Goal: Check status: Check status

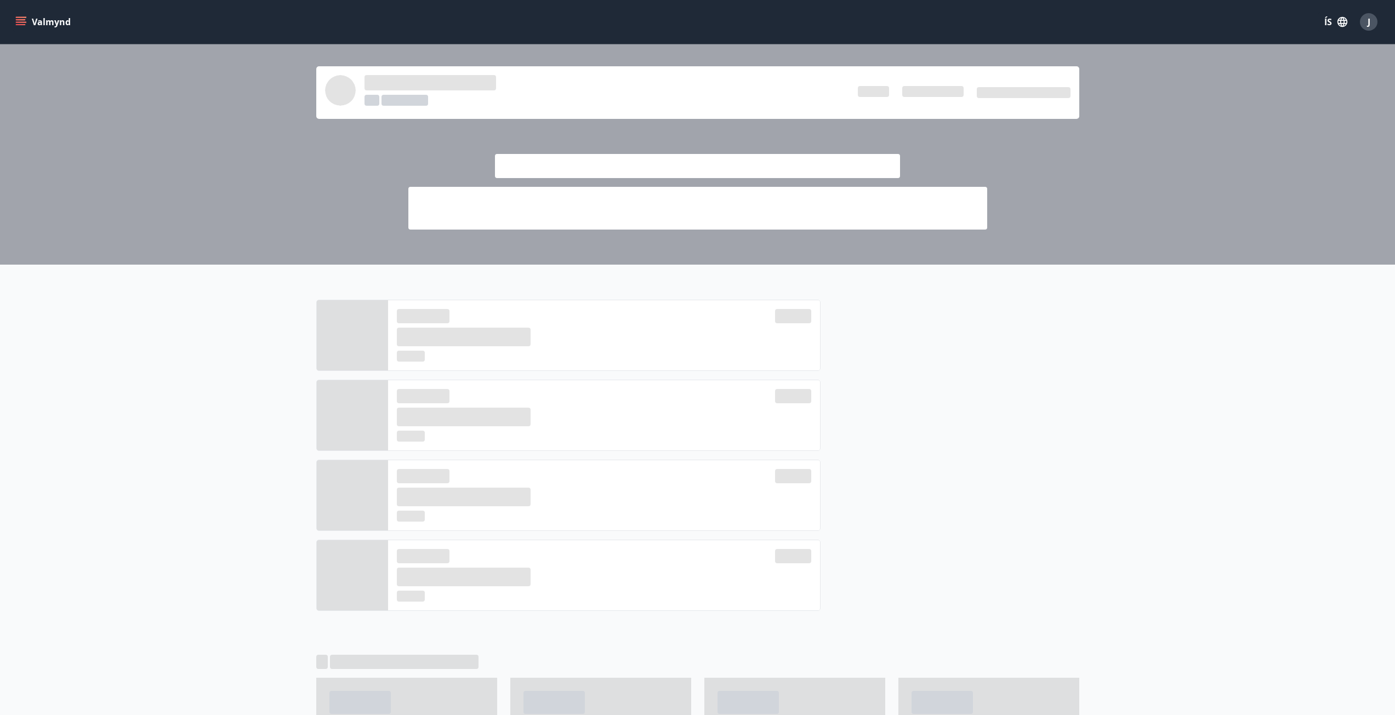
click at [26, 26] on icon "menu" at bounding box center [20, 21] width 11 height 11
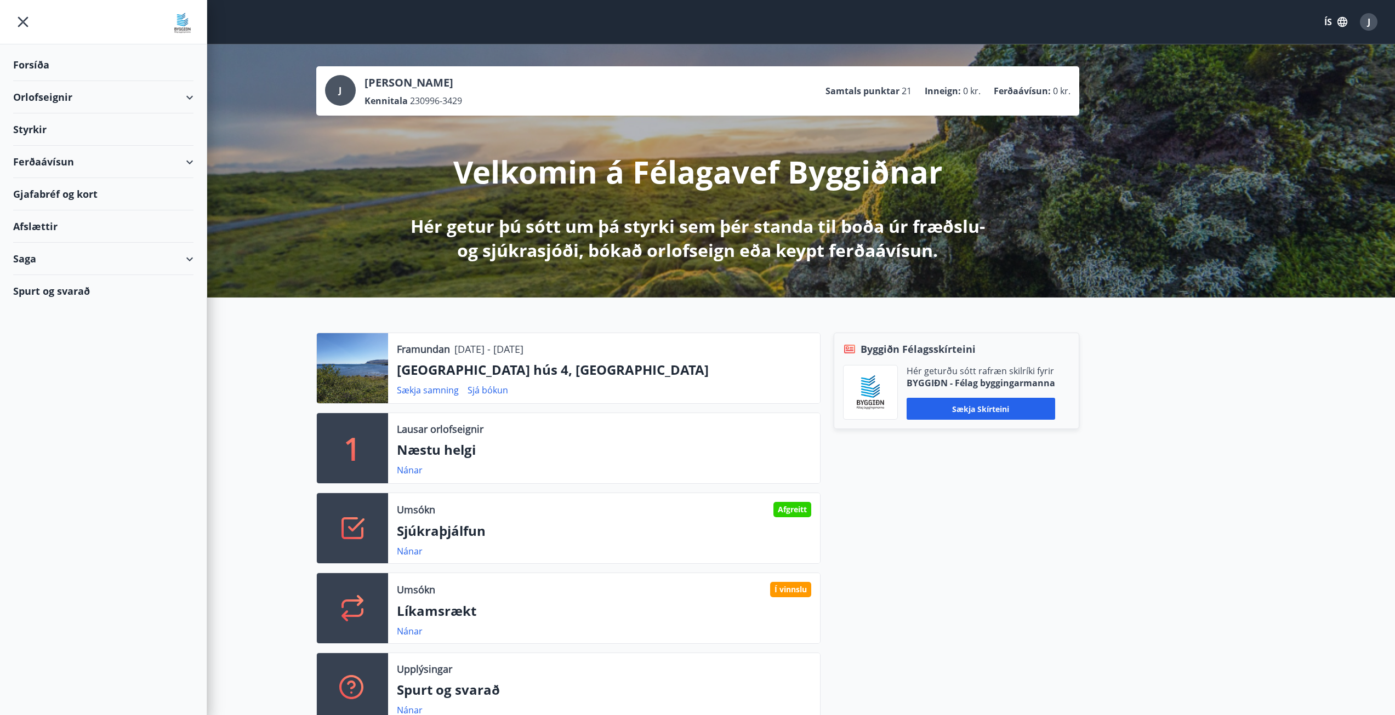
click at [181, 255] on div "Saga" at bounding box center [103, 259] width 180 height 32
click at [53, 406] on div "Styrkjasaga" at bounding box center [103, 401] width 163 height 23
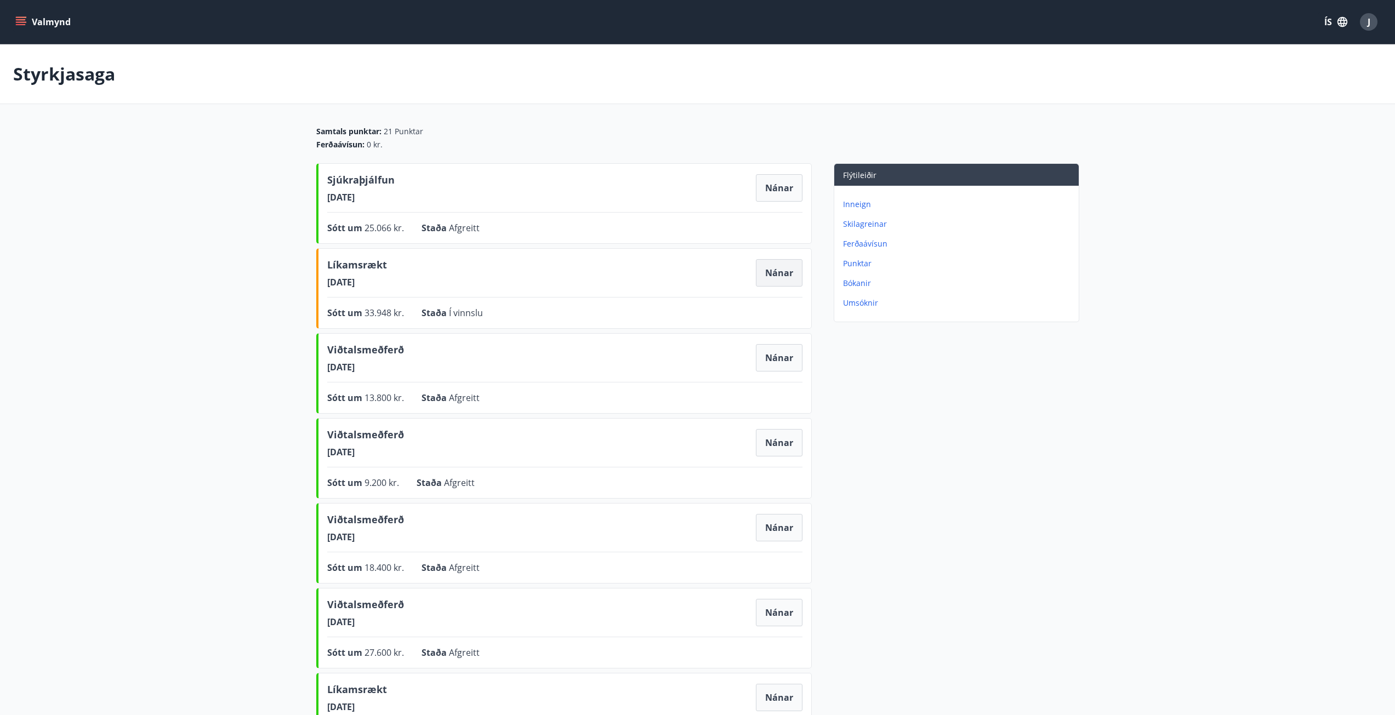
click at [761, 269] on button "Nánar" at bounding box center [779, 272] width 47 height 27
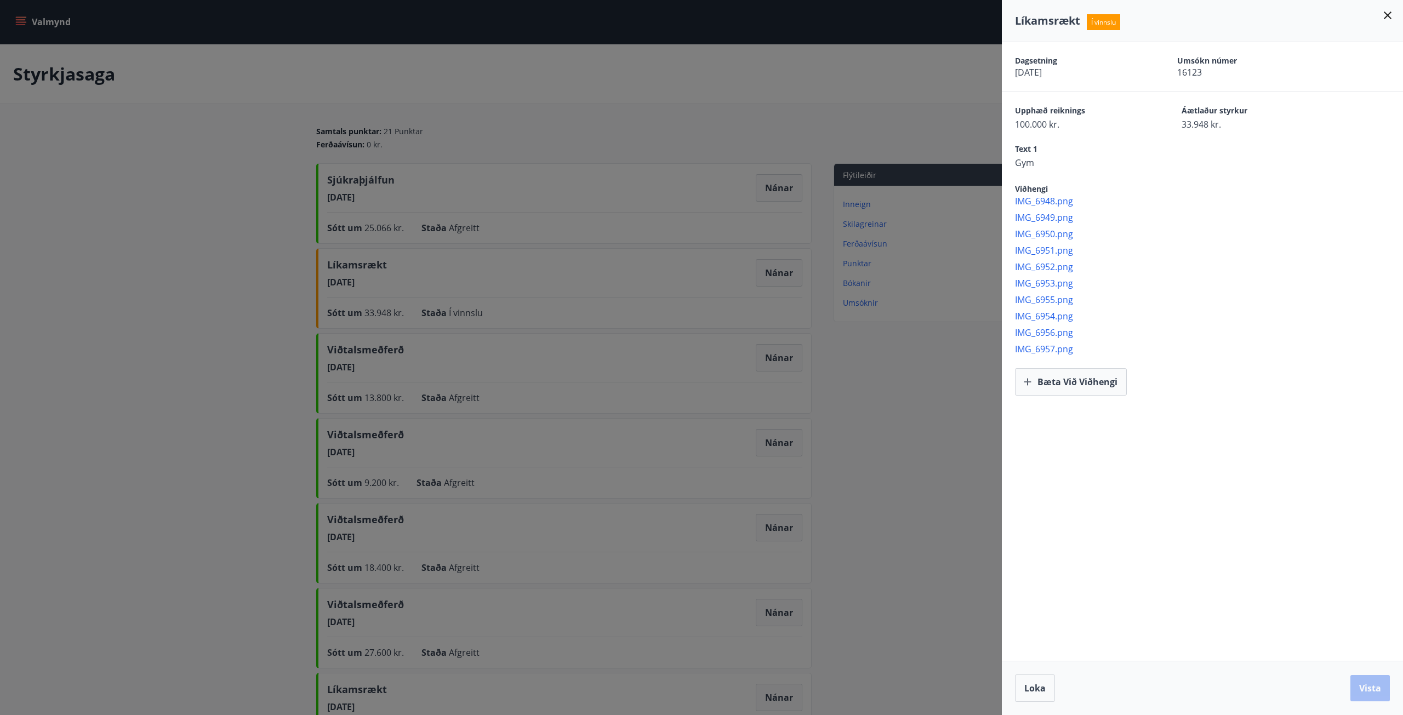
click at [185, 216] on div at bounding box center [701, 357] width 1403 height 715
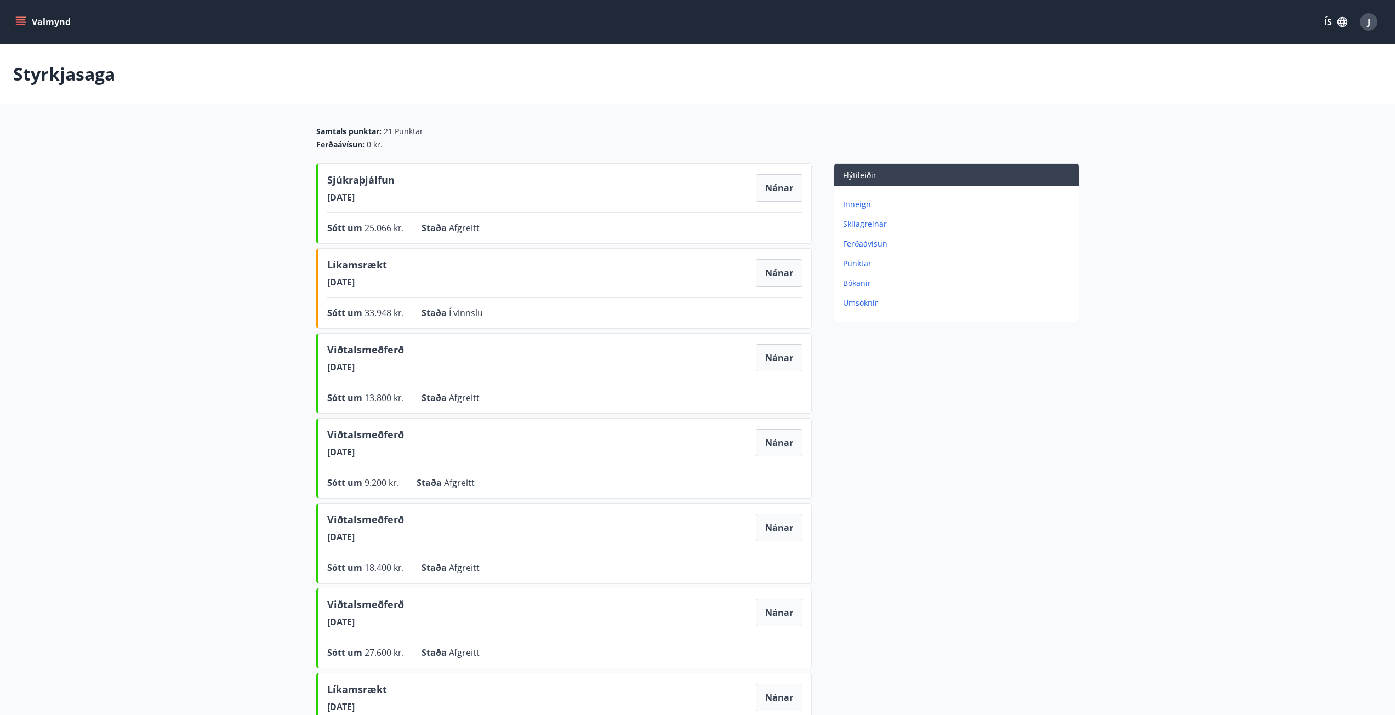
click at [15, 25] on button "Valmynd" at bounding box center [44, 22] width 62 height 20
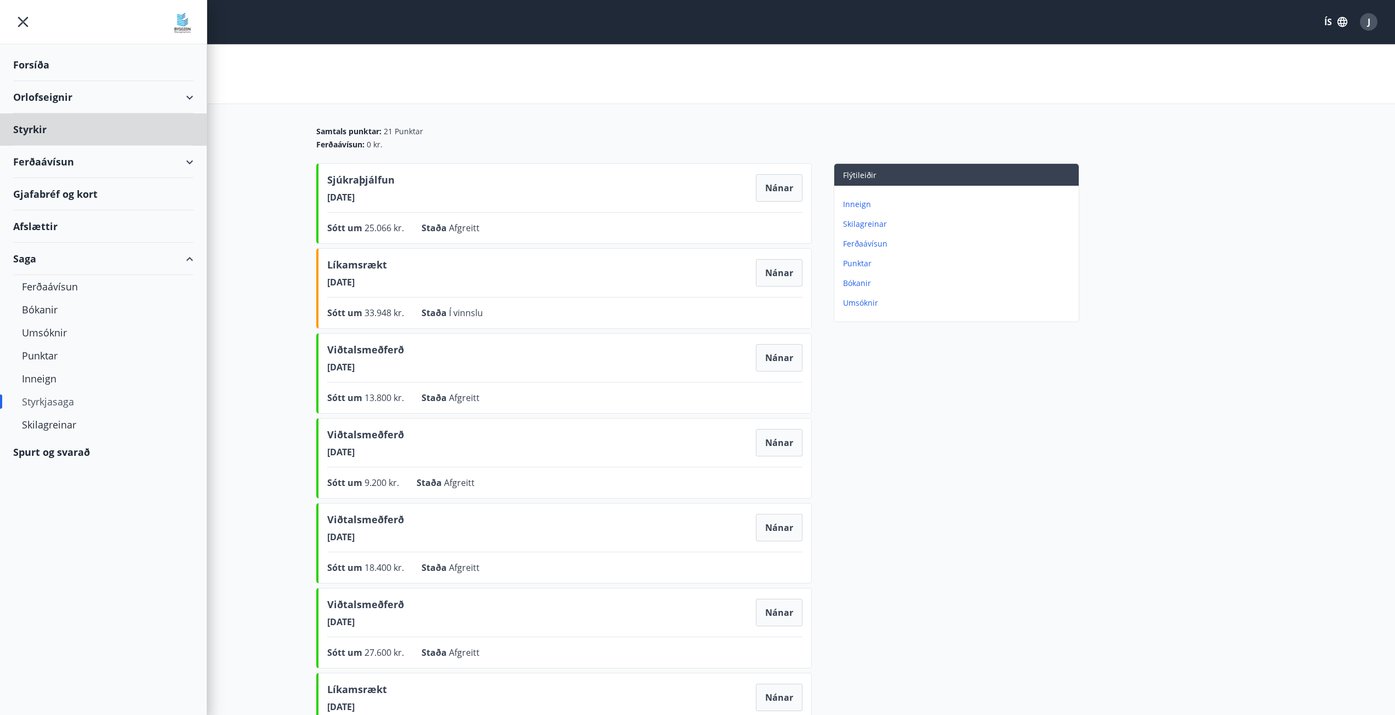
click at [29, 58] on div "Forsíða" at bounding box center [103, 65] width 180 height 32
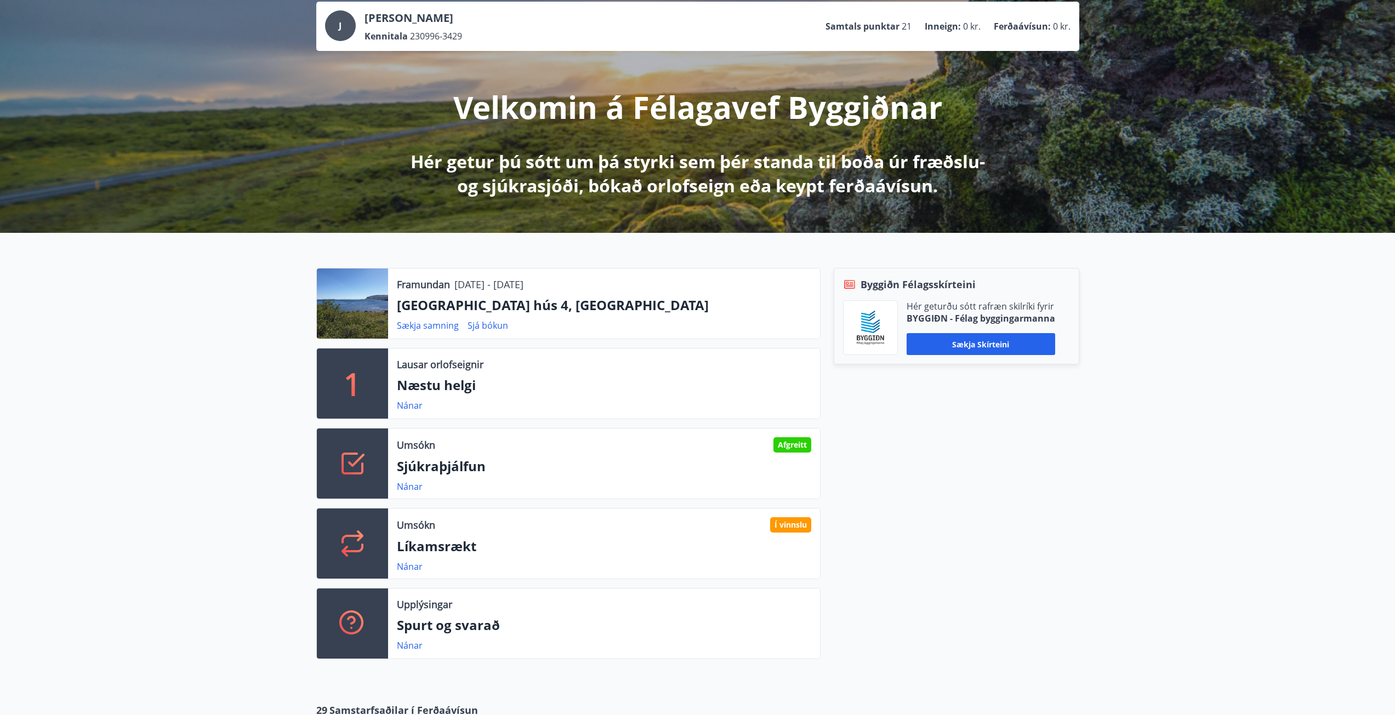
scroll to position [164, 0]
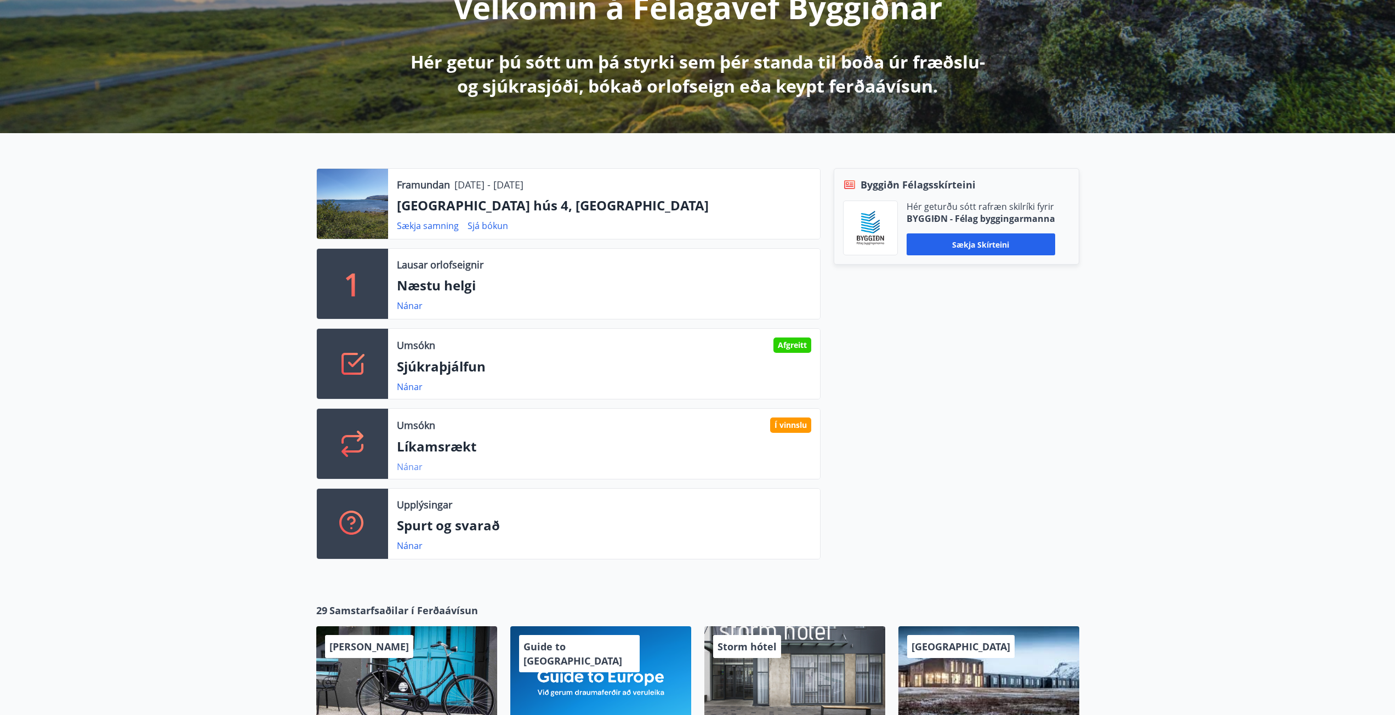
click at [407, 466] on link "Nánar" at bounding box center [410, 467] width 26 height 12
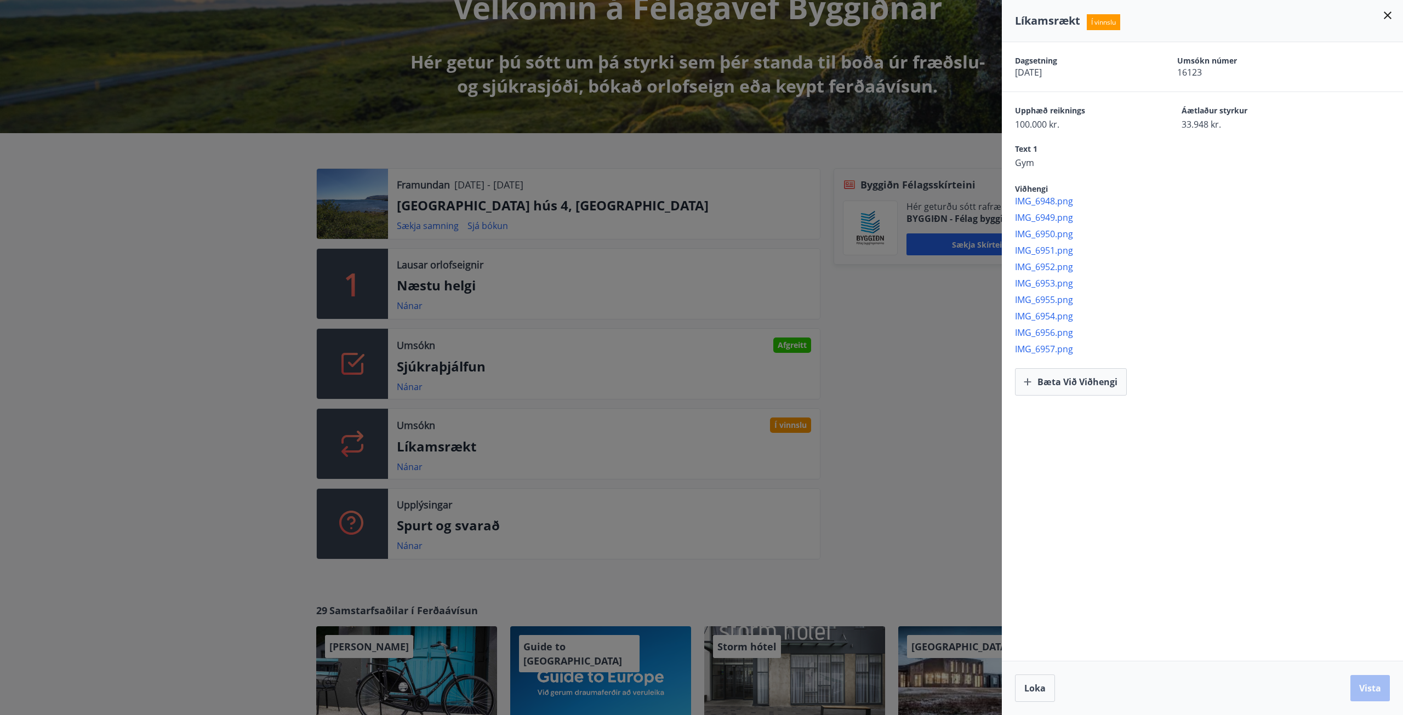
click at [49, 314] on div at bounding box center [701, 357] width 1403 height 715
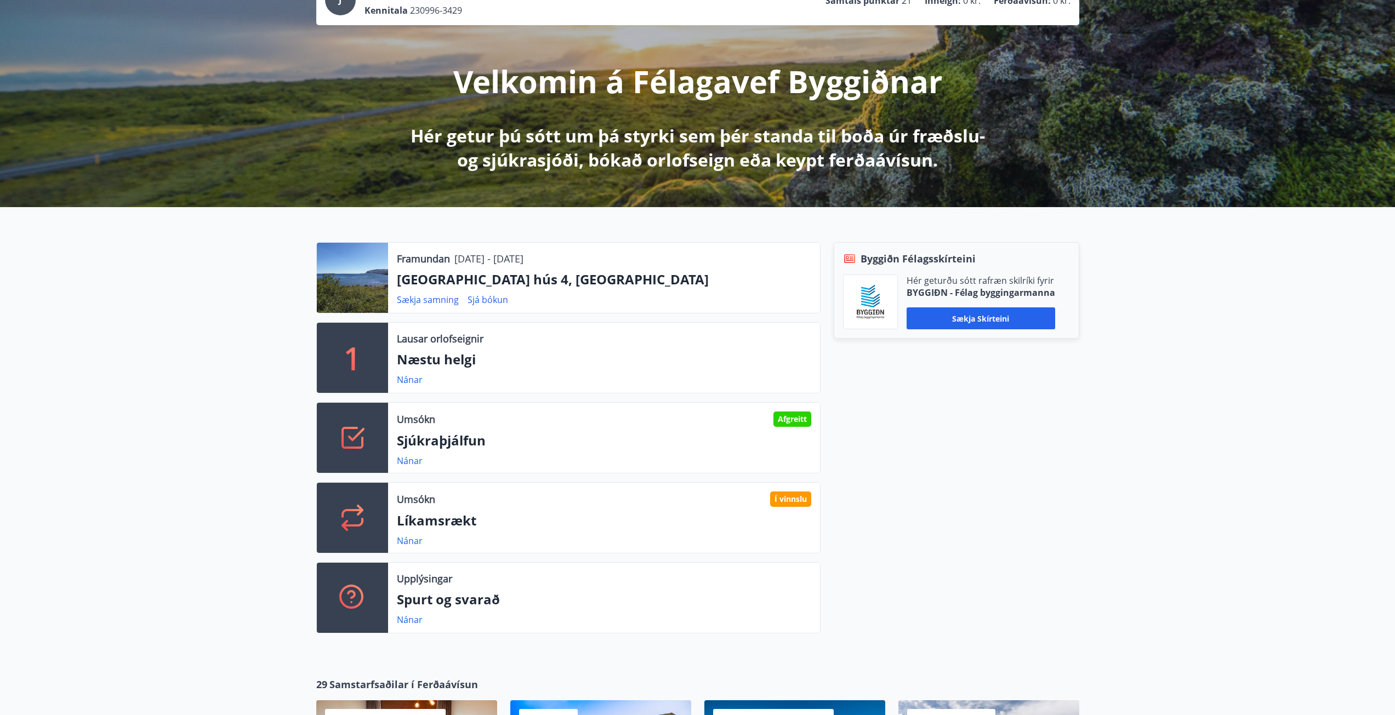
scroll to position [110, 0]
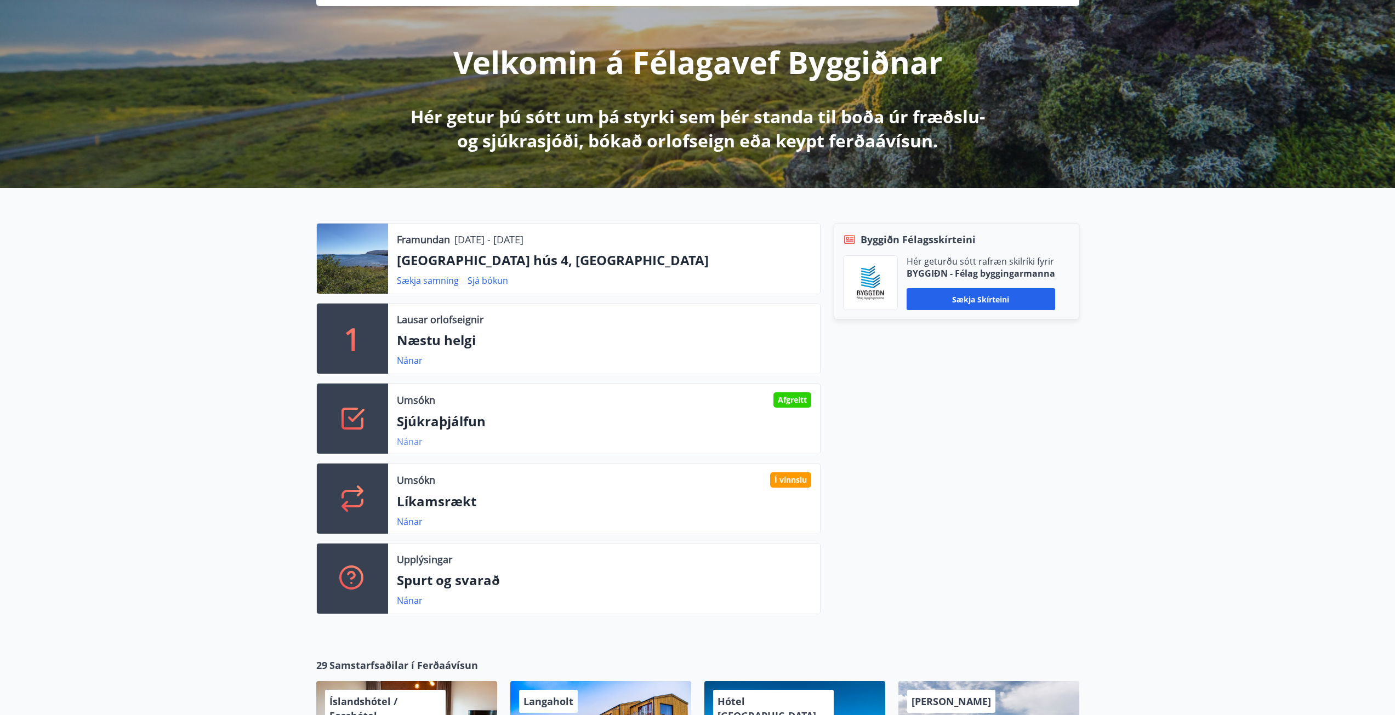
click at [410, 442] on link "Nánar" at bounding box center [410, 442] width 26 height 12
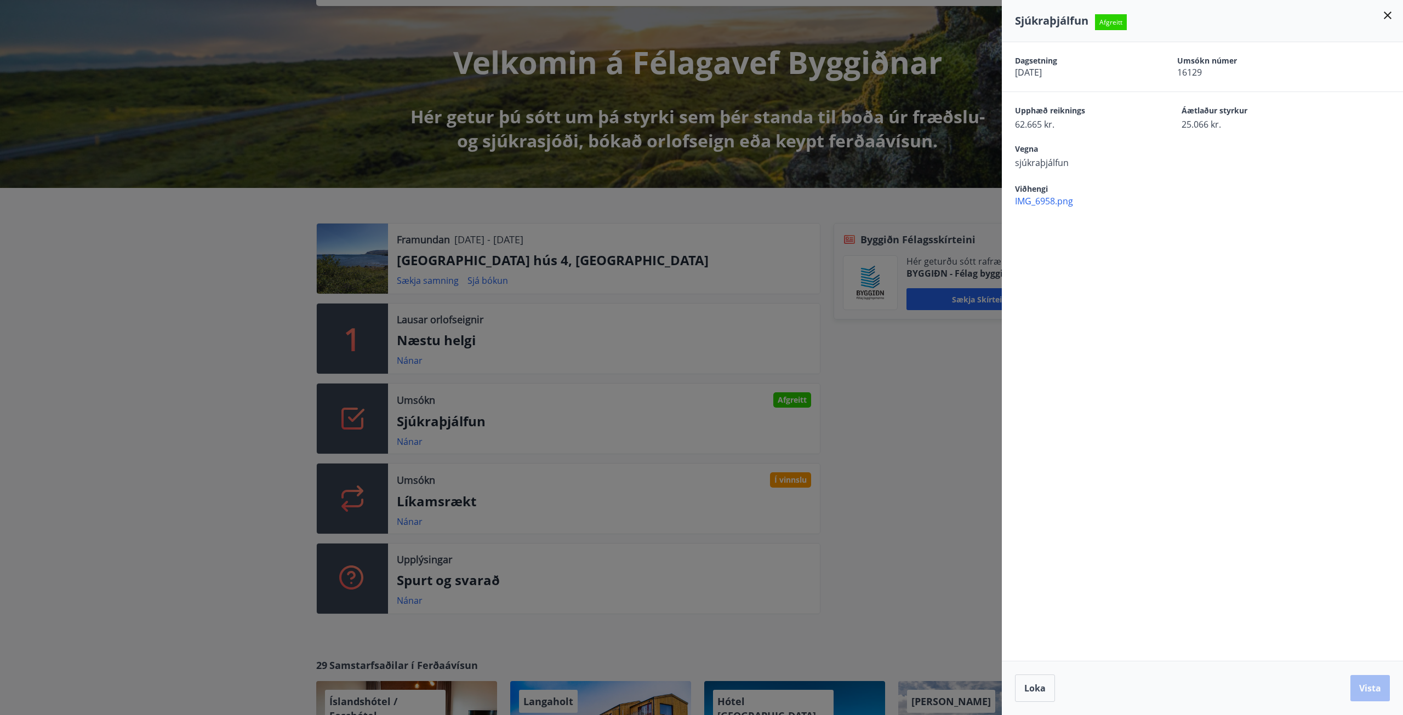
click at [173, 407] on div at bounding box center [701, 357] width 1403 height 715
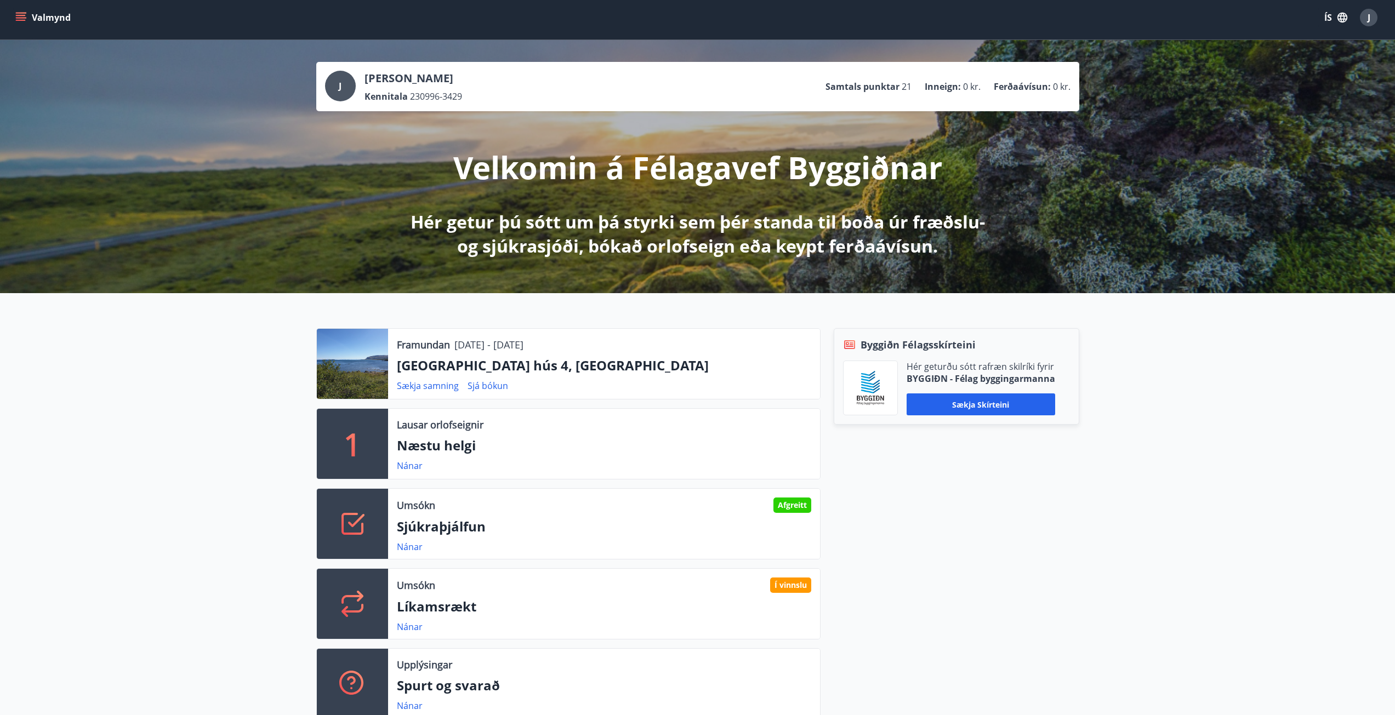
scroll to position [0, 0]
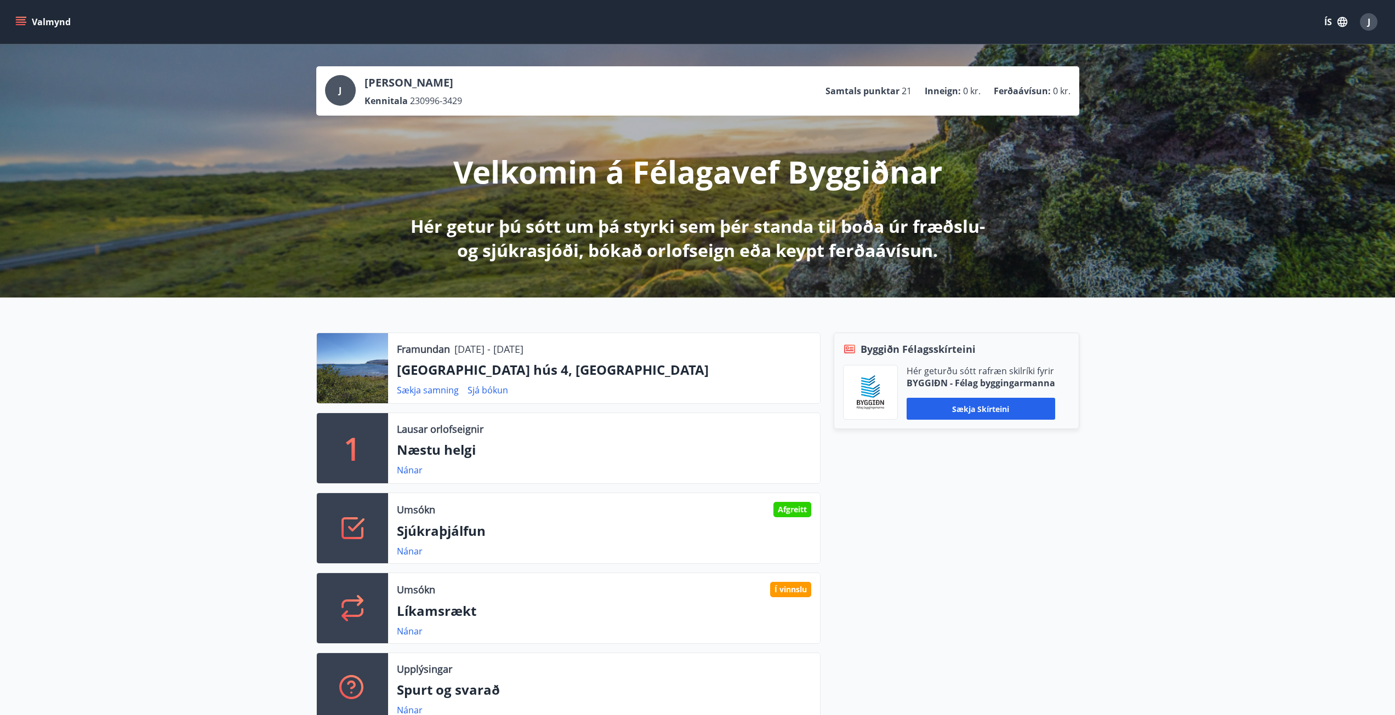
click at [19, 17] on icon "menu" at bounding box center [22, 17] width 12 height 1
drag, startPoint x: 249, startPoint y: 438, endPoint x: 236, endPoint y: 439, distance: 13.2
click at [249, 438] on div "Framundan 17.10.2025 - 20.10.2025 Vatnsfjörður hús 4, Flókalundur Sækja samning…" at bounding box center [697, 524] width 1395 height 453
click at [12, 24] on div "Valmynd ÍS J" at bounding box center [697, 22] width 1395 height 44
click at [15, 22] on icon "menu" at bounding box center [20, 21] width 11 height 11
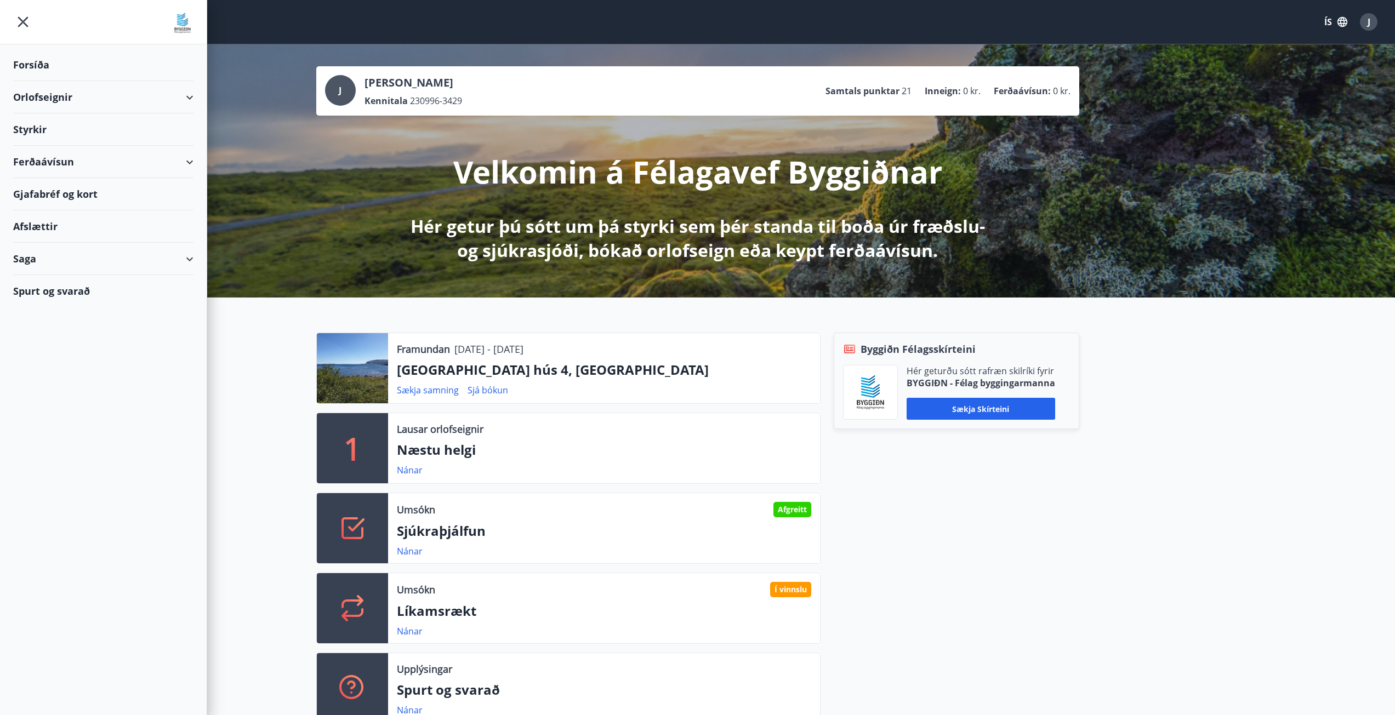
click at [21, 20] on icon "menu" at bounding box center [23, 22] width 10 height 10
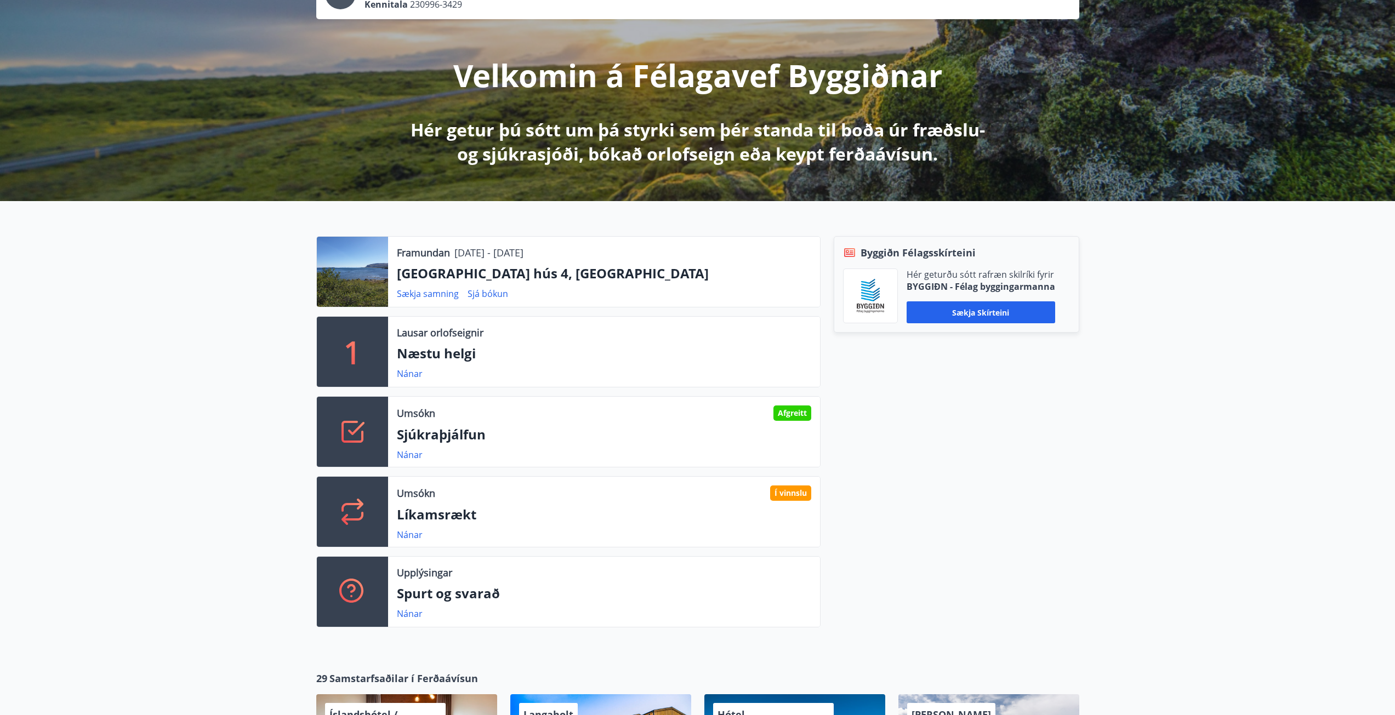
scroll to position [110, 0]
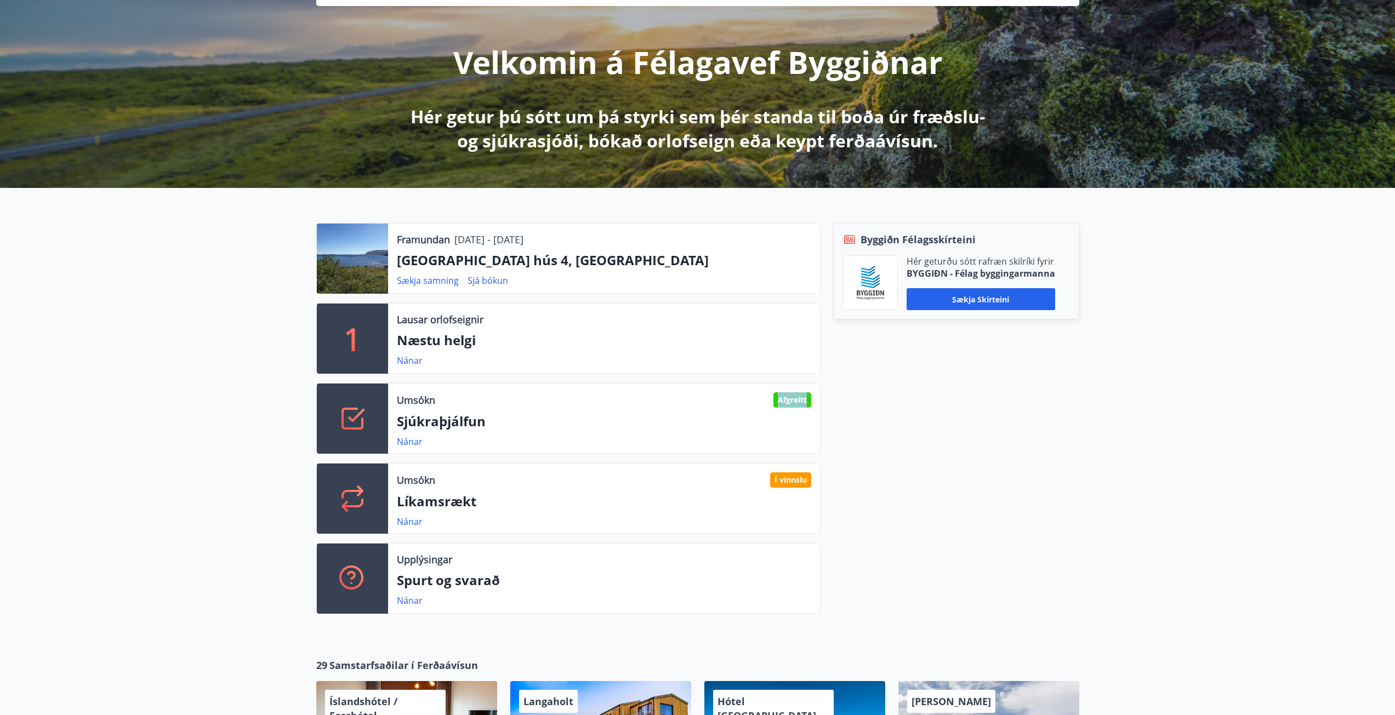
drag, startPoint x: 812, startPoint y: 399, endPoint x: 767, endPoint y: 398, distance: 45.5
click at [767, 398] on div "Umsókn Afgreitt Sjúkraþjálfun Nánar" at bounding box center [604, 419] width 432 height 70
click at [941, 402] on div "Byggiðn Félagsskírteini Hér geturðu sótt rafræn skilríki fyrir BYGGIÐN - Félag …" at bounding box center [949, 423] width 259 height 400
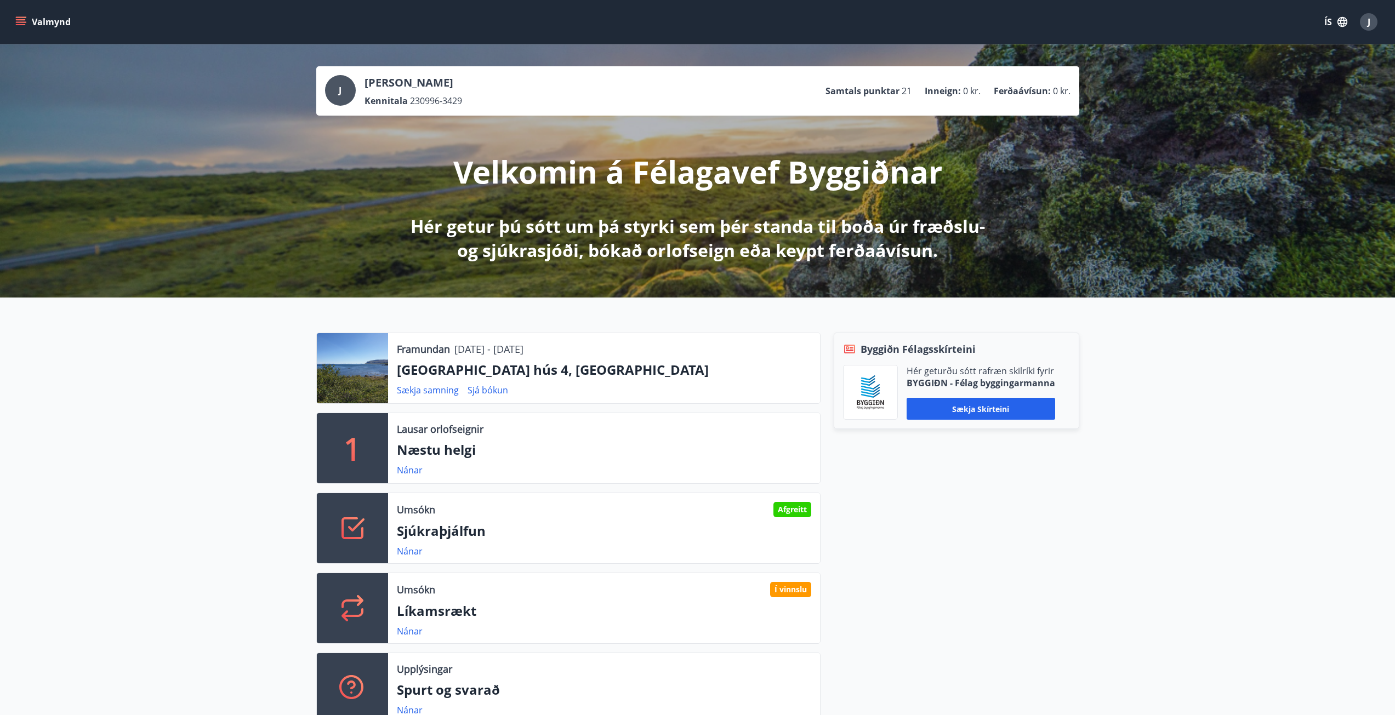
click at [13, 13] on button "Valmynd" at bounding box center [44, 22] width 62 height 20
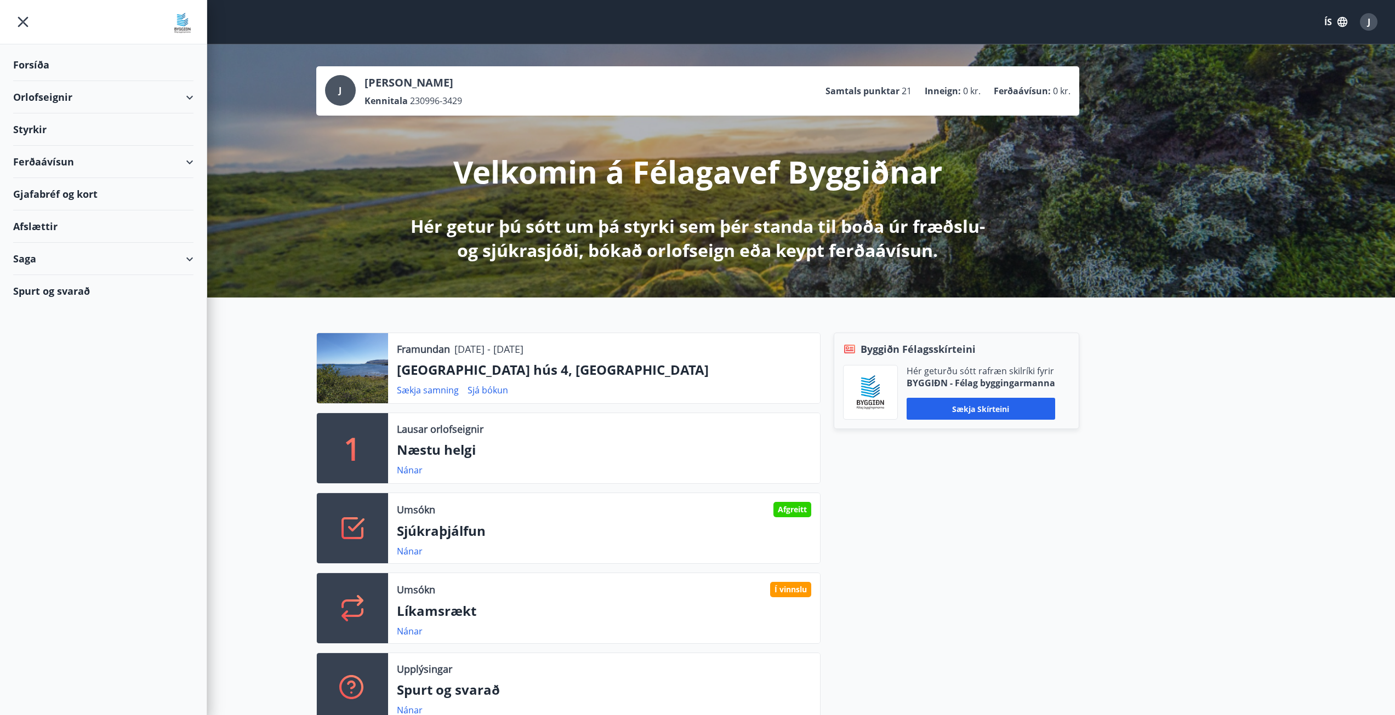
click at [38, 131] on div "Styrkir" at bounding box center [103, 129] width 180 height 32
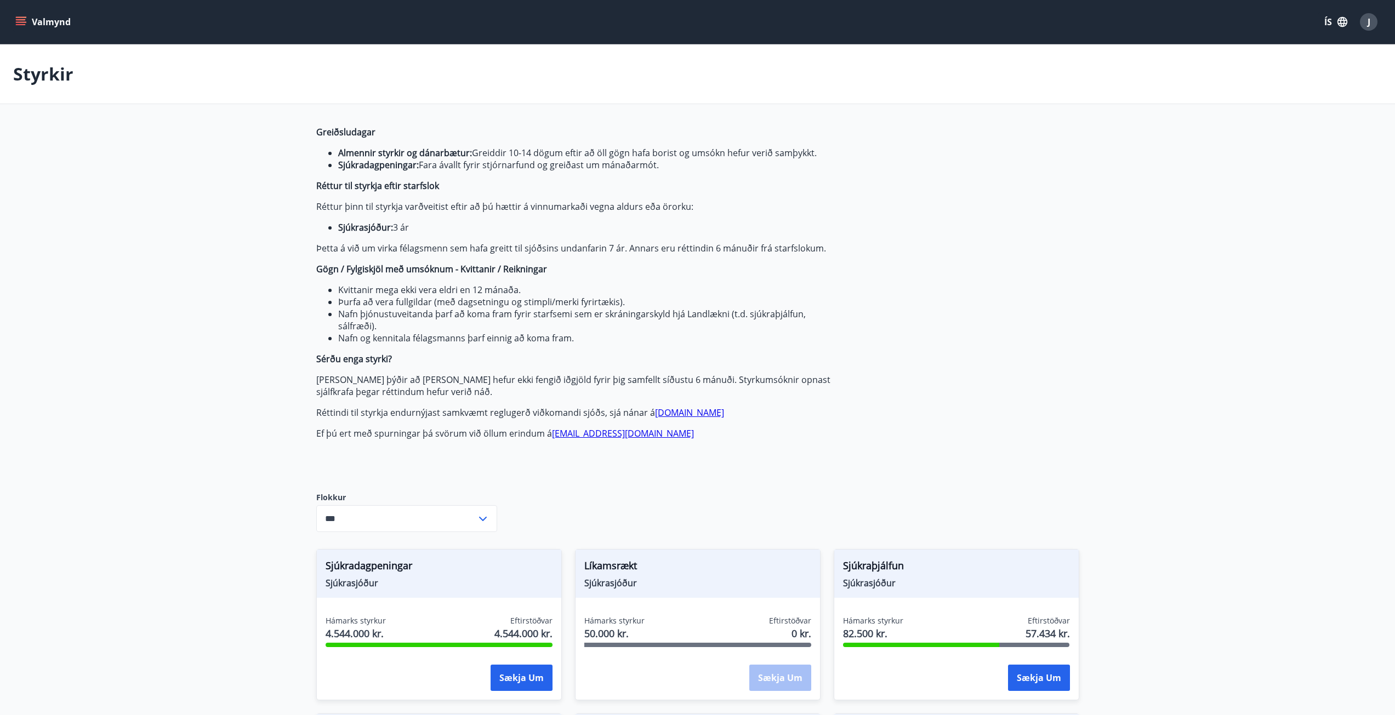
type input "***"
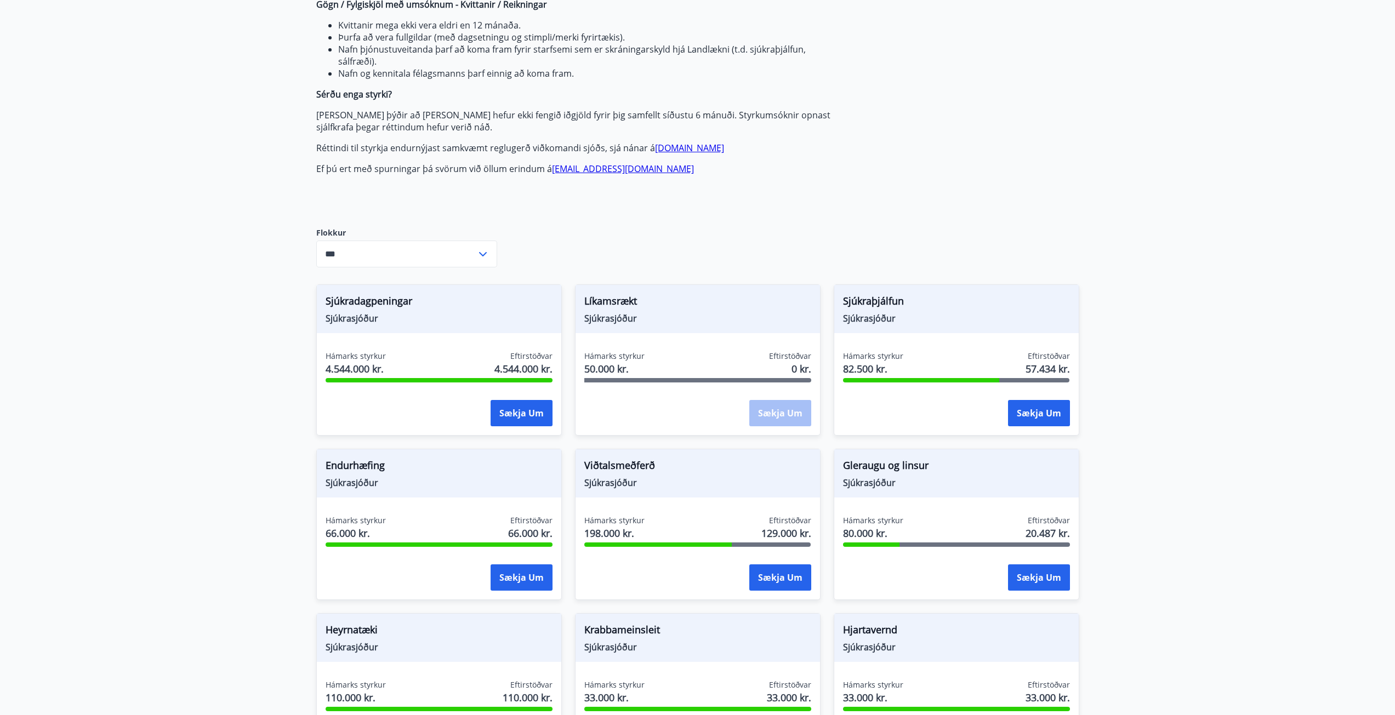
scroll to position [438, 0]
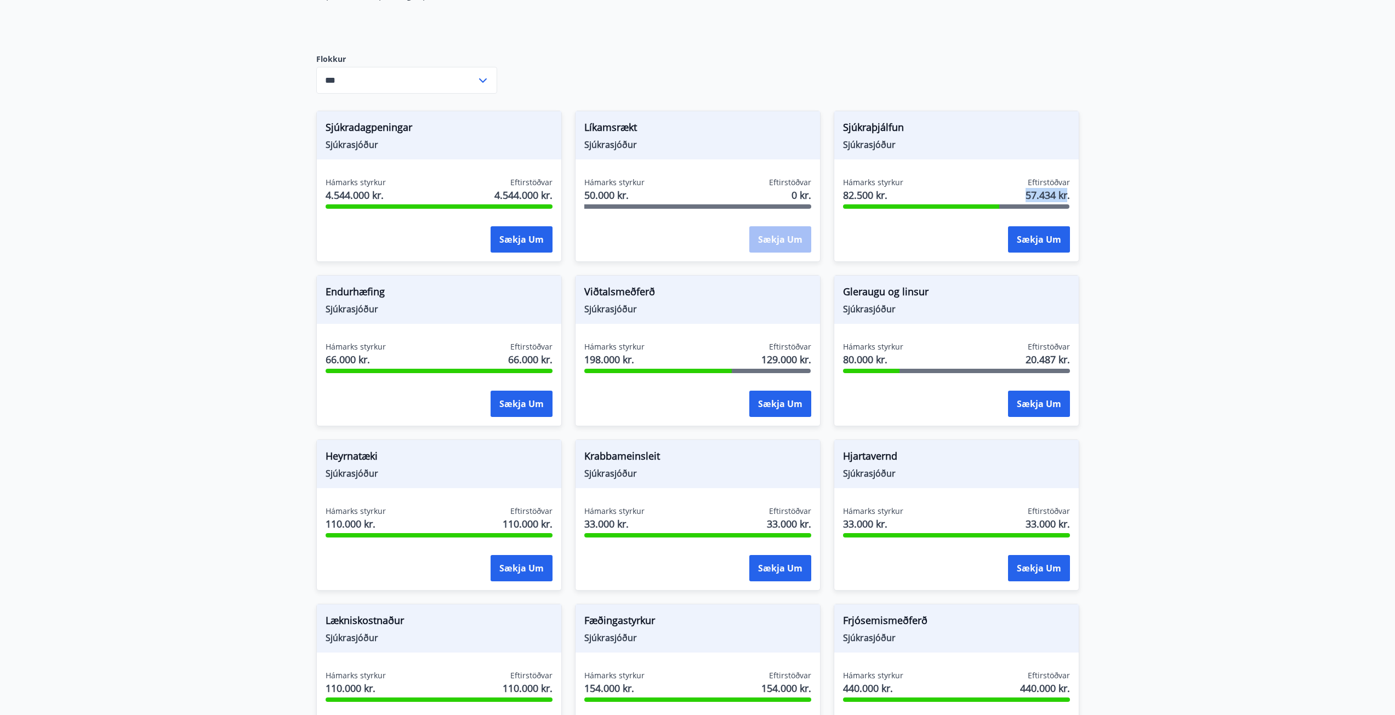
drag, startPoint x: 1068, startPoint y: 197, endPoint x: 1022, endPoint y: 196, distance: 45.5
click at [1022, 196] on div "Hámarks styrkur 82.500 kr. Eftirstöðvar 57.434 kr." at bounding box center [956, 190] width 227 height 27
click at [1127, 196] on main "Styrkir Greiðsludagar Almennir styrkir og dánarbætur: Greiddir 10-14 dögum efti…" at bounding box center [697, 351] width 1395 height 1491
drag, startPoint x: 1070, startPoint y: 193, endPoint x: 1012, endPoint y: 195, distance: 58.1
click at [1012, 195] on div "Hámarks styrkur 82.500 kr. Eftirstöðvar 57.434 kr. Sækja um" at bounding box center [956, 217] width 244 height 80
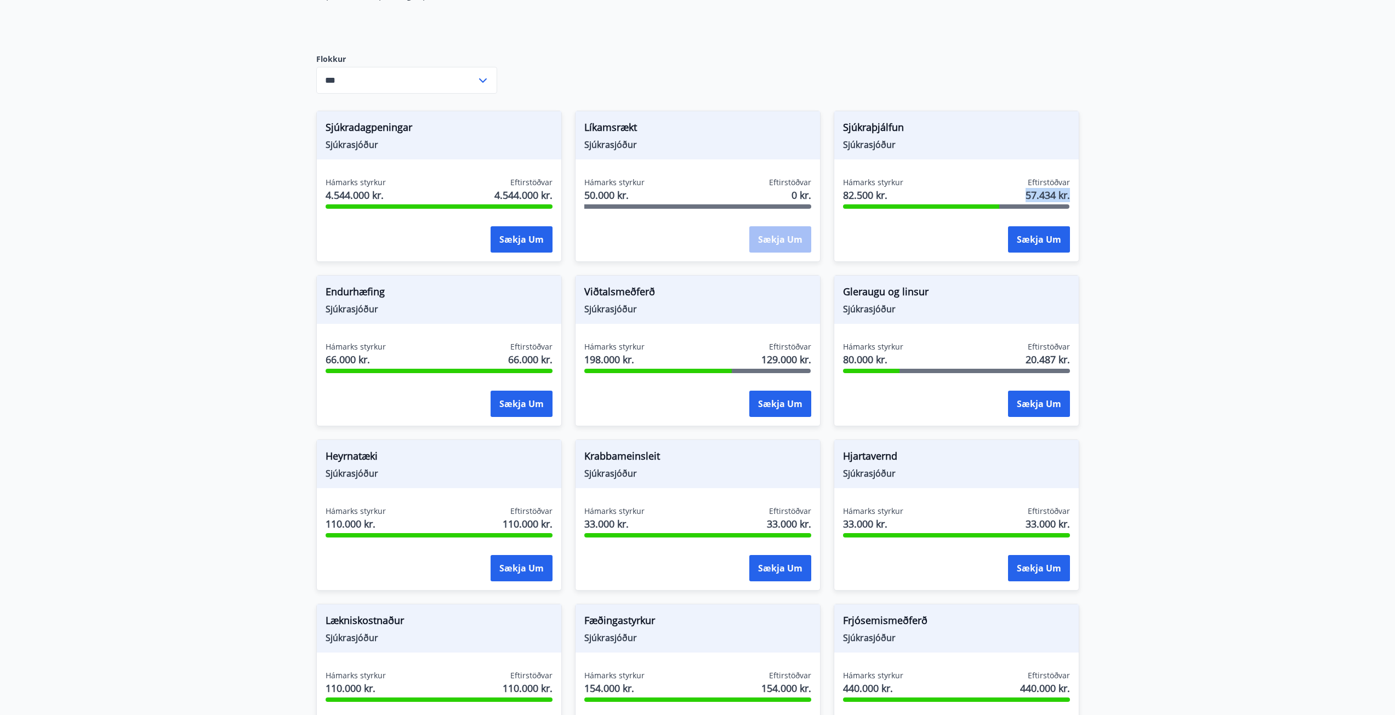
click at [1125, 200] on main "Styrkir Greiðsludagar Almennir styrkir og dánarbætur: Greiddir 10-14 dögum efti…" at bounding box center [697, 351] width 1395 height 1491
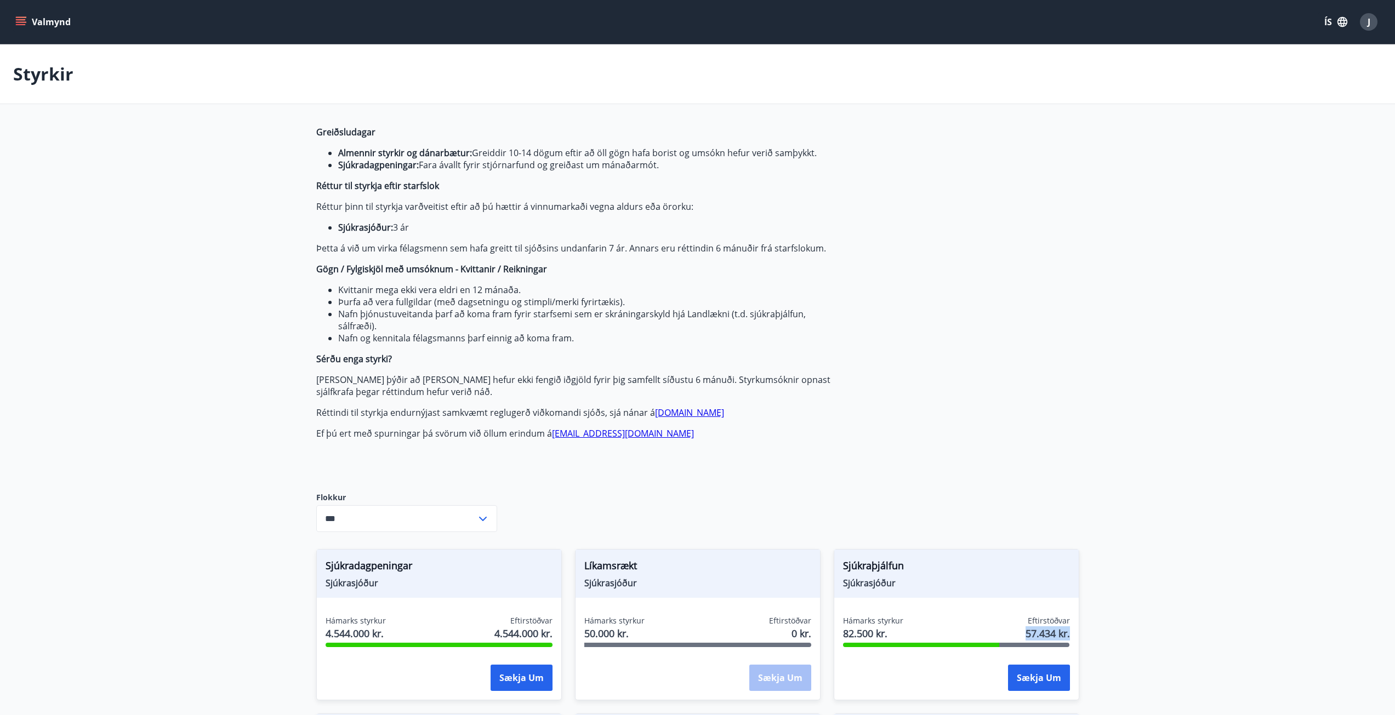
click at [30, 24] on button "Valmynd" at bounding box center [44, 22] width 62 height 20
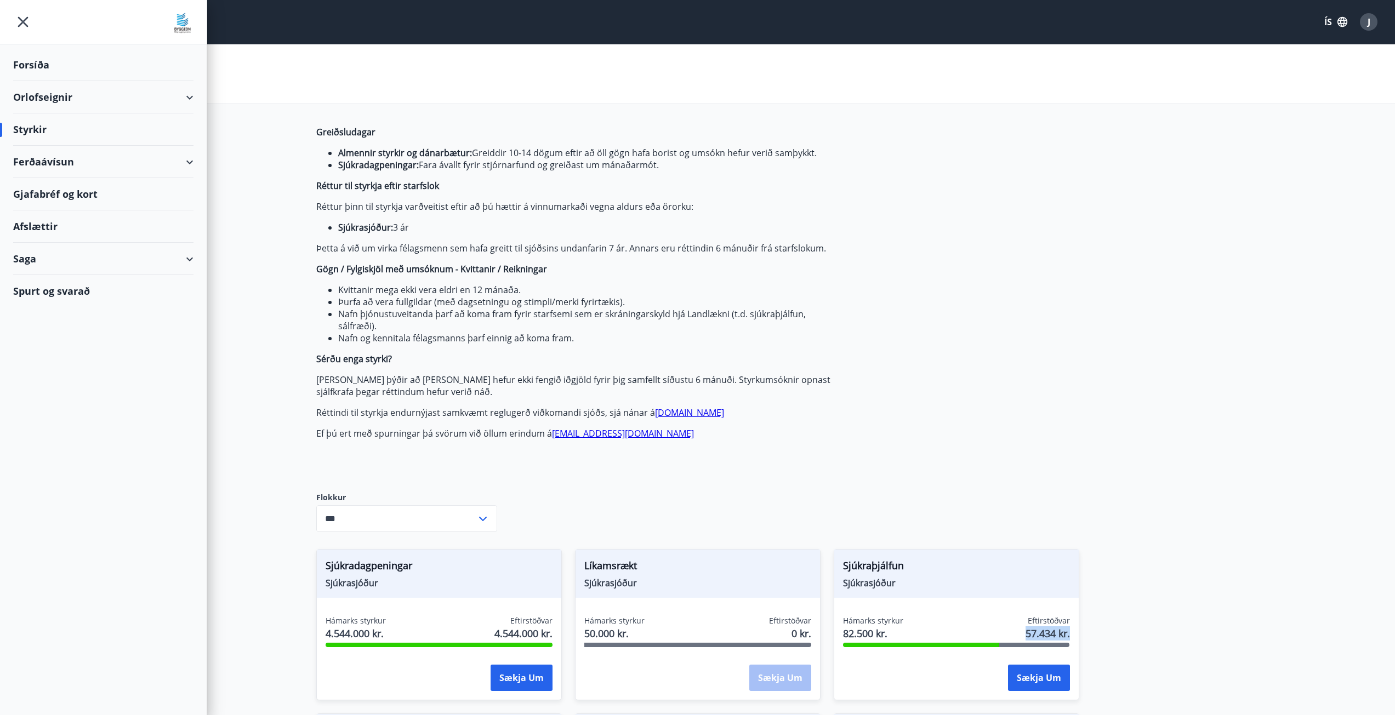
click at [37, 66] on div "Forsíða" at bounding box center [103, 65] width 180 height 32
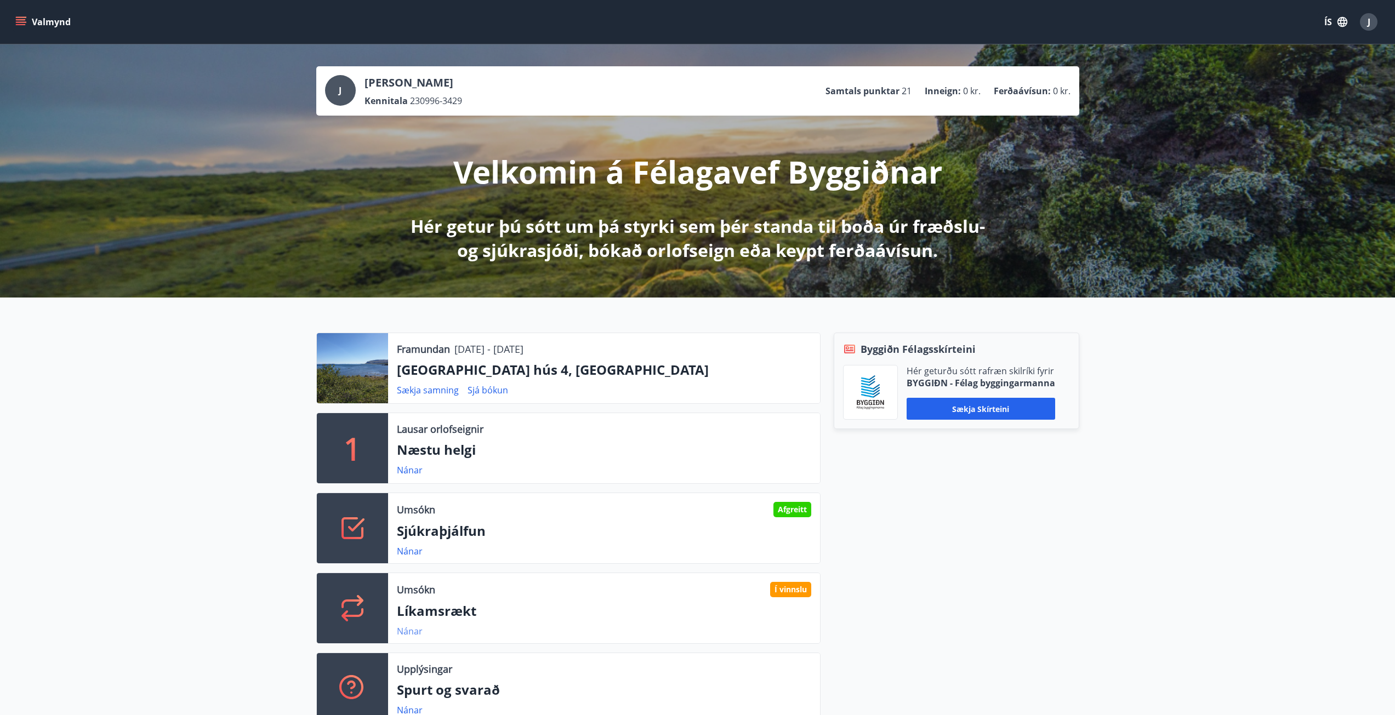
click at [412, 634] on link "Nánar" at bounding box center [410, 631] width 26 height 12
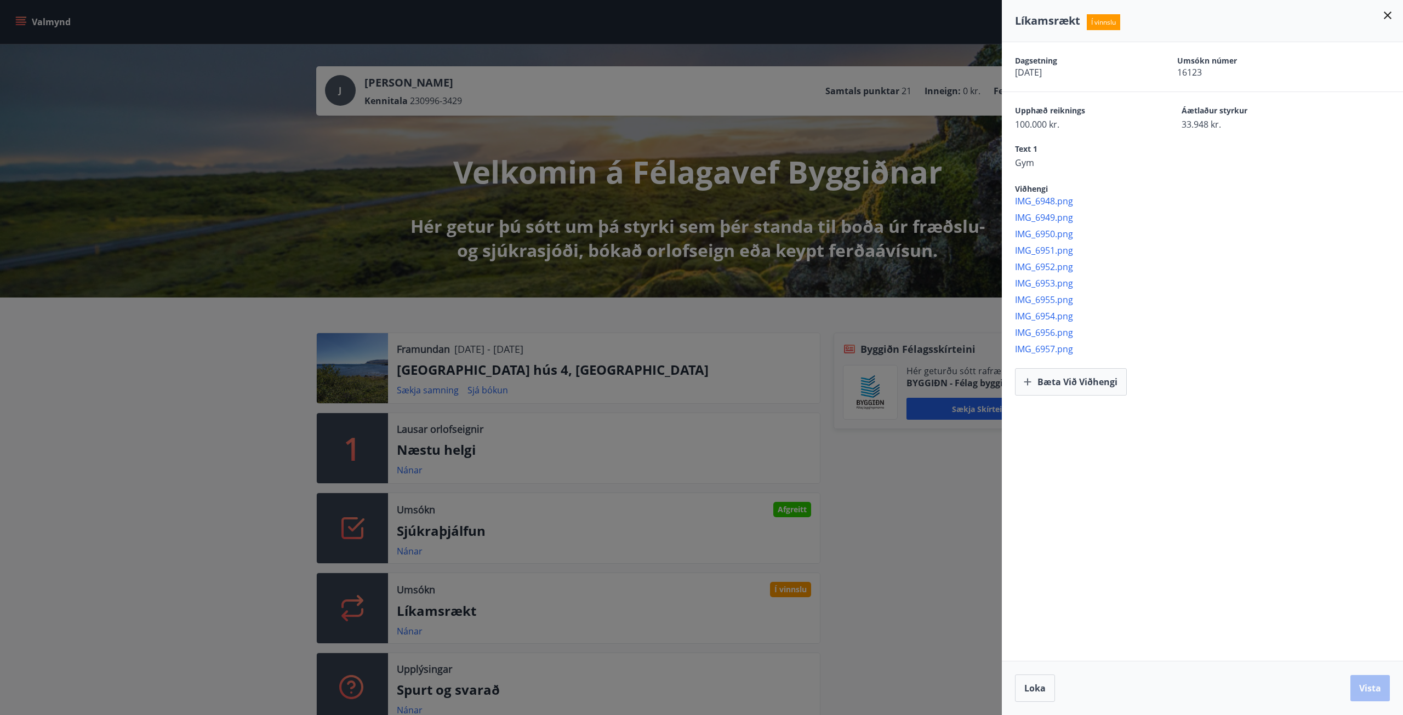
click at [250, 505] on div at bounding box center [701, 357] width 1403 height 715
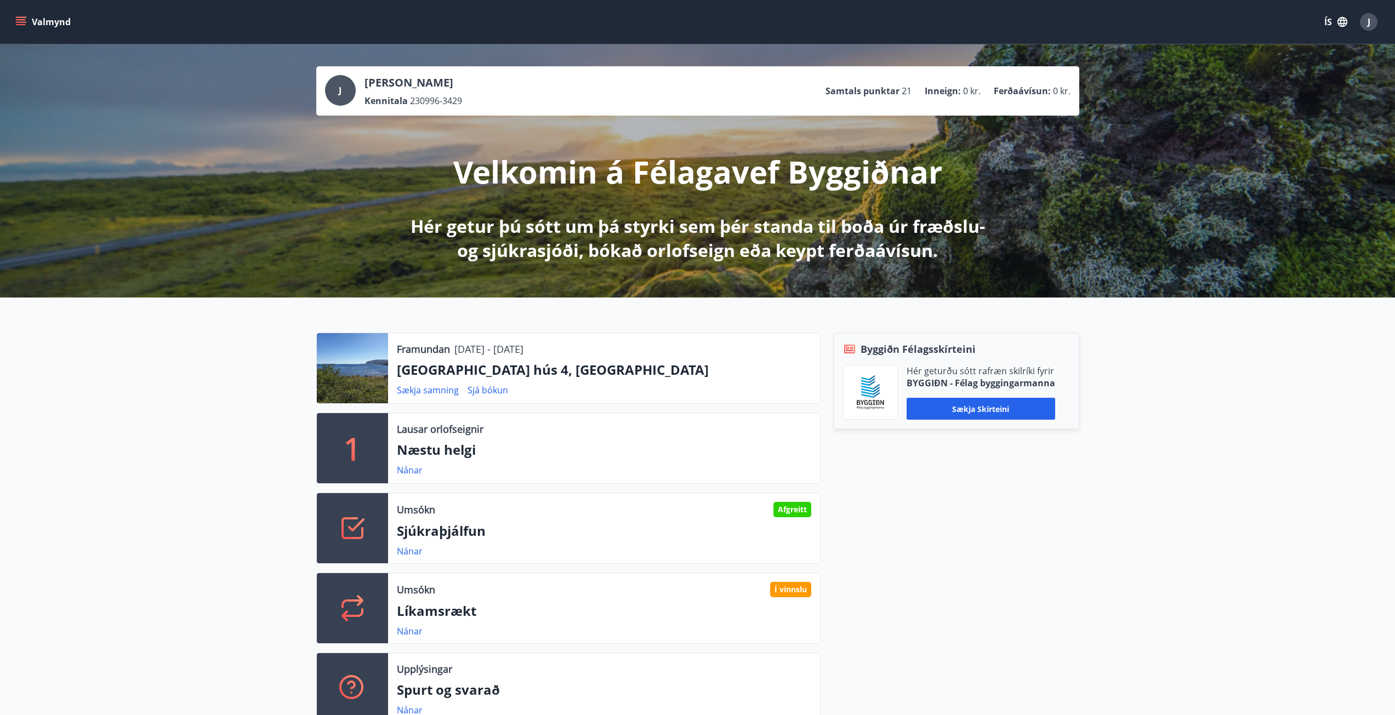
click at [215, 466] on div "Framundan 17.10.2025 - 20.10.2025 Vatnsfjörður hús 4, Flókalundur Sækja samning…" at bounding box center [697, 524] width 1395 height 453
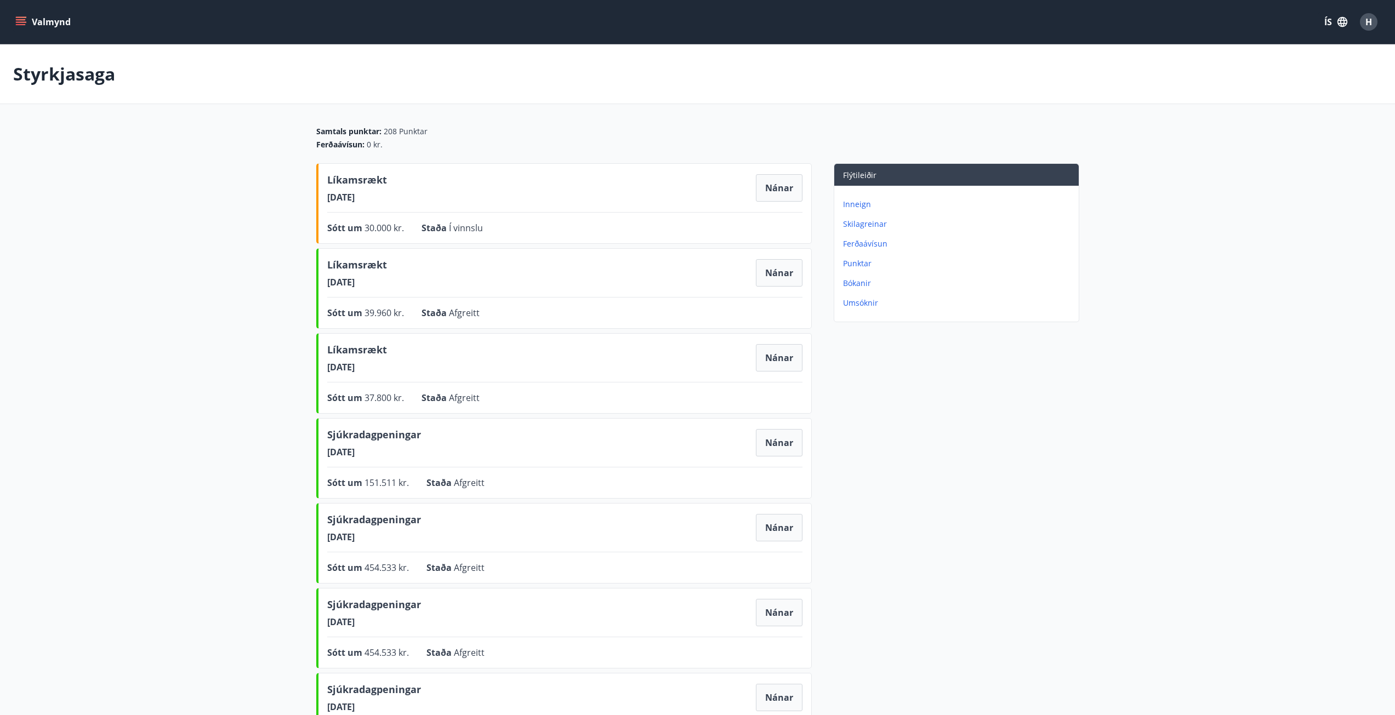
click at [22, 22] on icon "menu" at bounding box center [22, 21] width 12 height 1
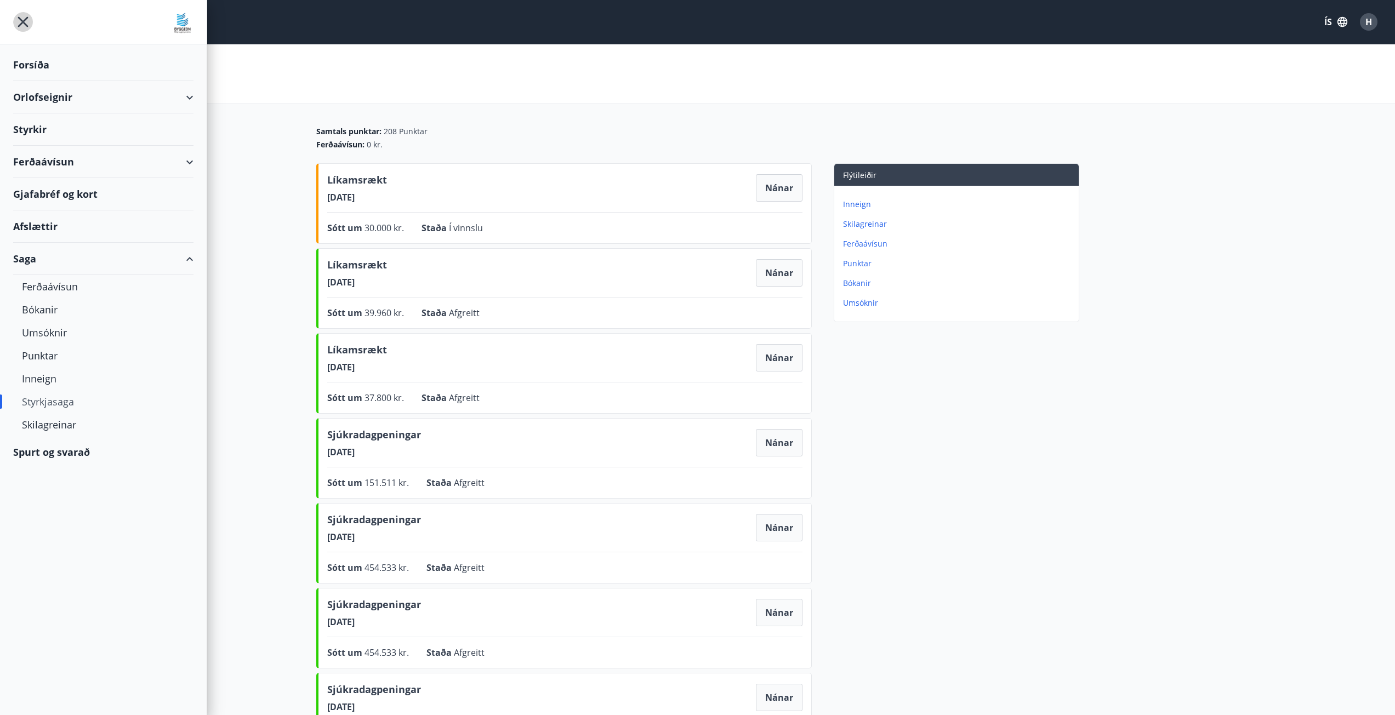
click at [18, 19] on icon "menu" at bounding box center [23, 22] width 20 height 20
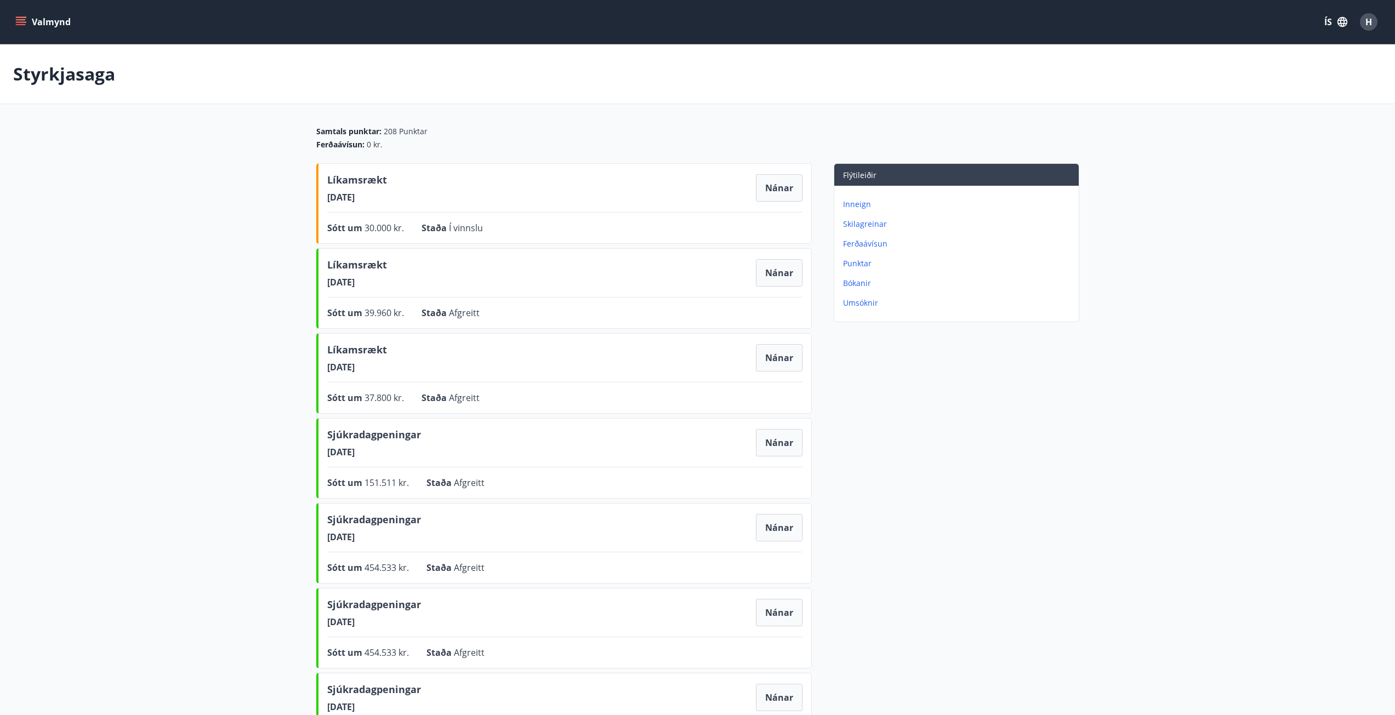
click at [18, 19] on icon "menu" at bounding box center [20, 21] width 11 height 11
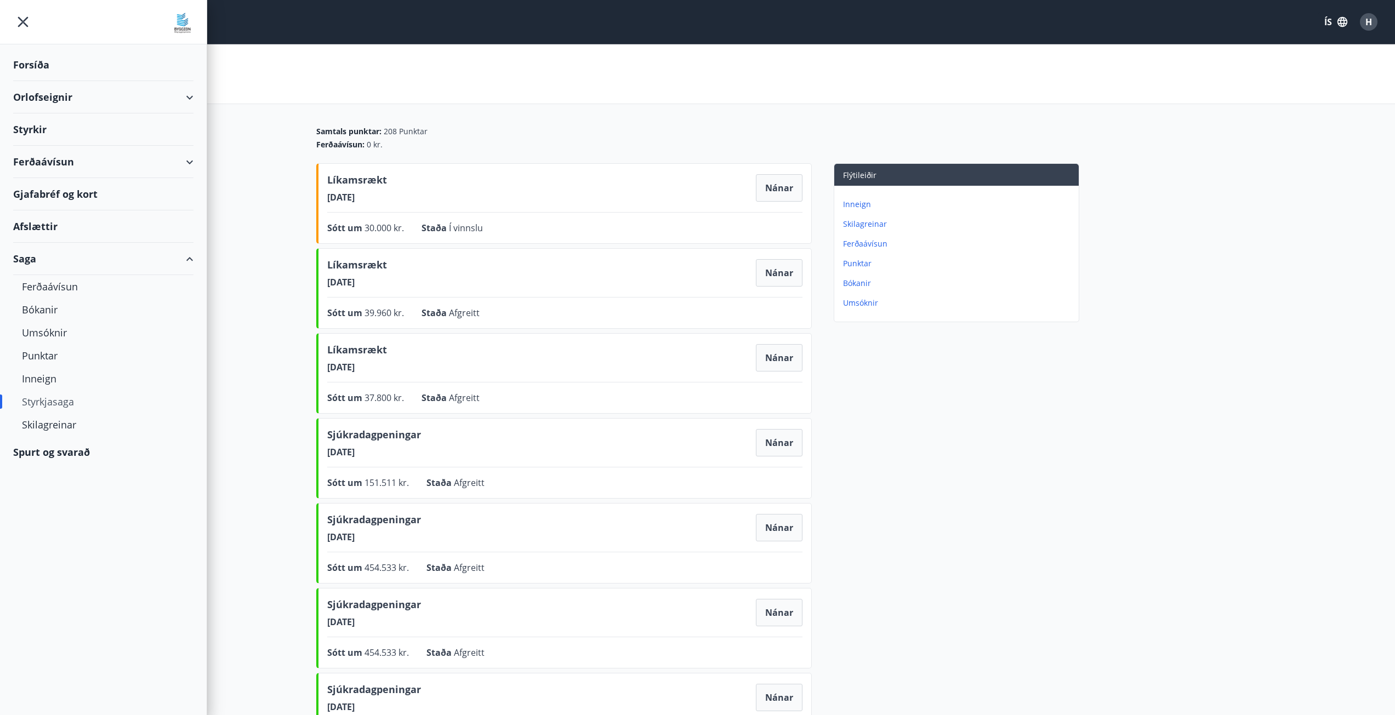
click at [16, 18] on icon "menu" at bounding box center [23, 22] width 20 height 20
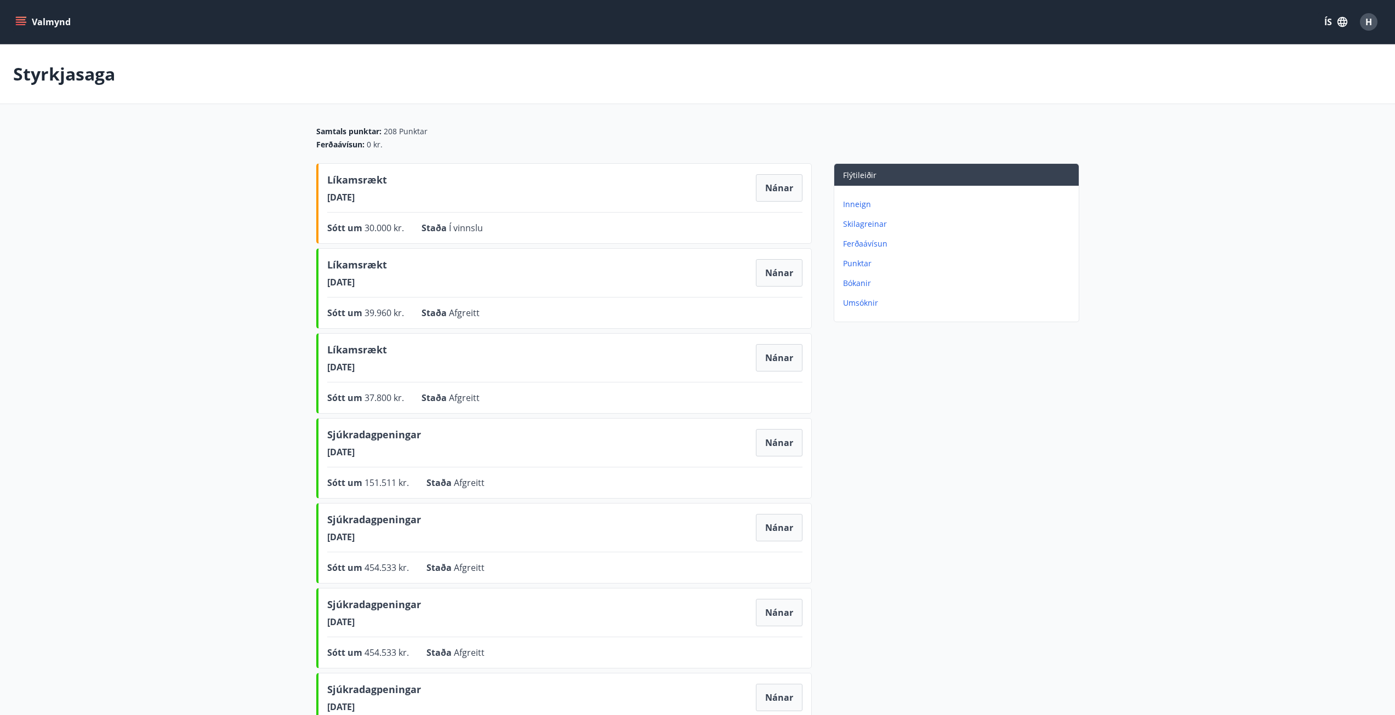
click at [25, 23] on icon "menu" at bounding box center [20, 21] width 11 height 11
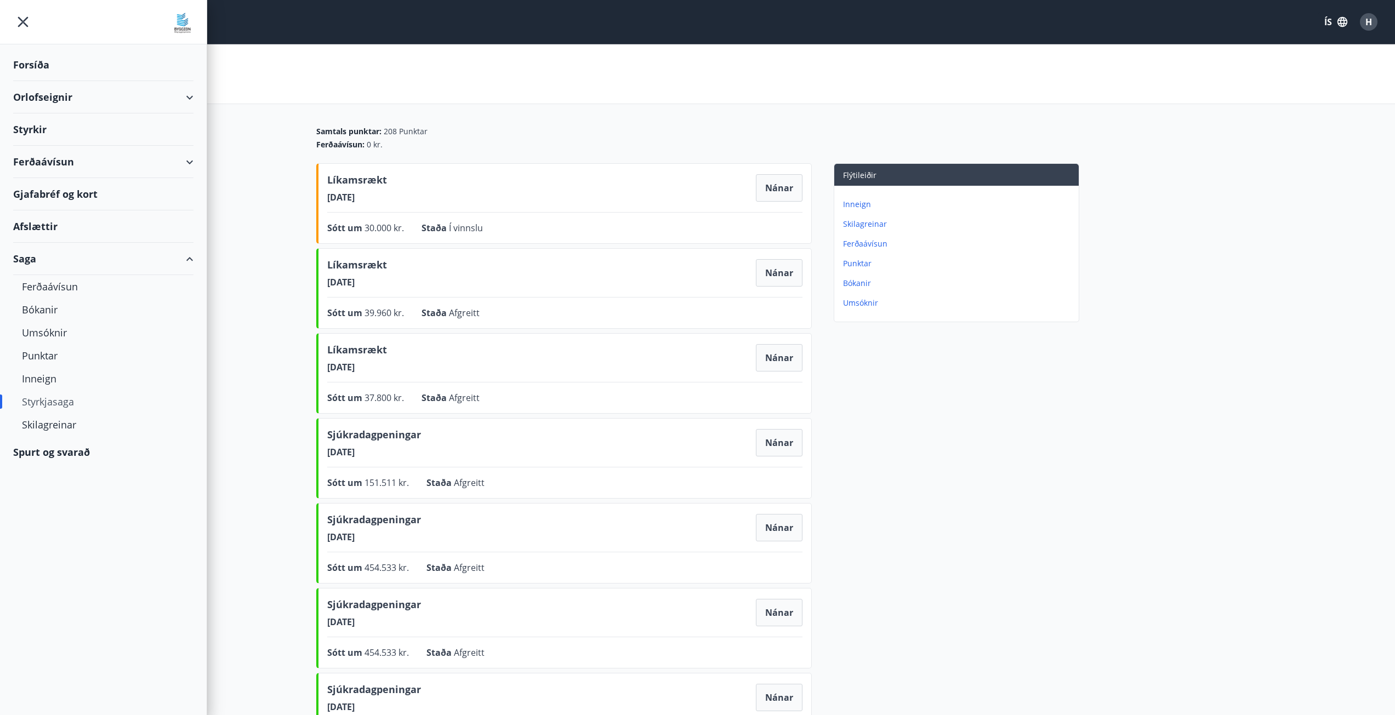
click at [57, 407] on div "Styrkjasaga" at bounding box center [103, 401] width 163 height 23
drag, startPoint x: 1253, startPoint y: 304, endPoint x: 1083, endPoint y: 315, distance: 170.2
click at [1253, 304] on main "Styrkjasaga Samtals punktar : 208 Punktar Ferðaávísun : 0 kr. Líkamsrækt [DATE]…" at bounding box center [697, 528] width 1395 height 968
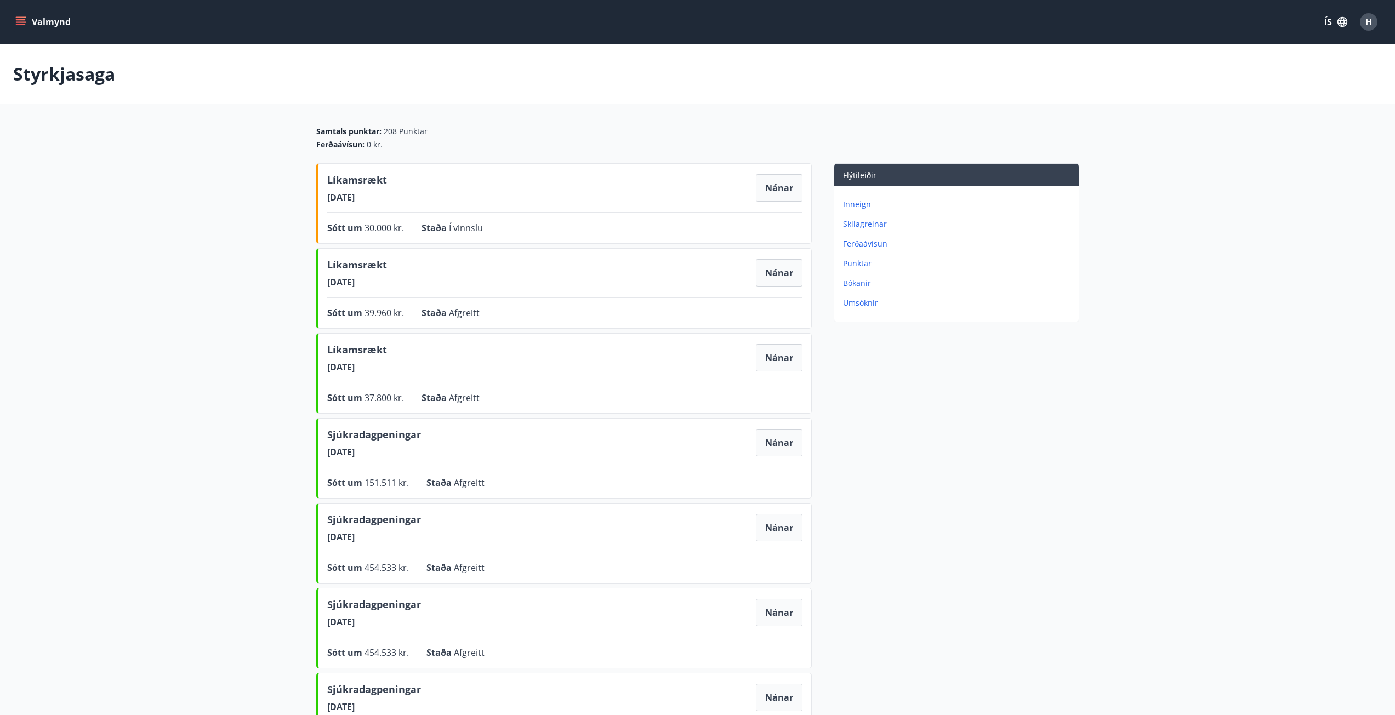
click at [1245, 389] on main "Styrkjasaga Samtals punktar : 208 Punktar Ferðaávísun : 0 kr. Líkamsrækt [DATE]…" at bounding box center [697, 528] width 1395 height 968
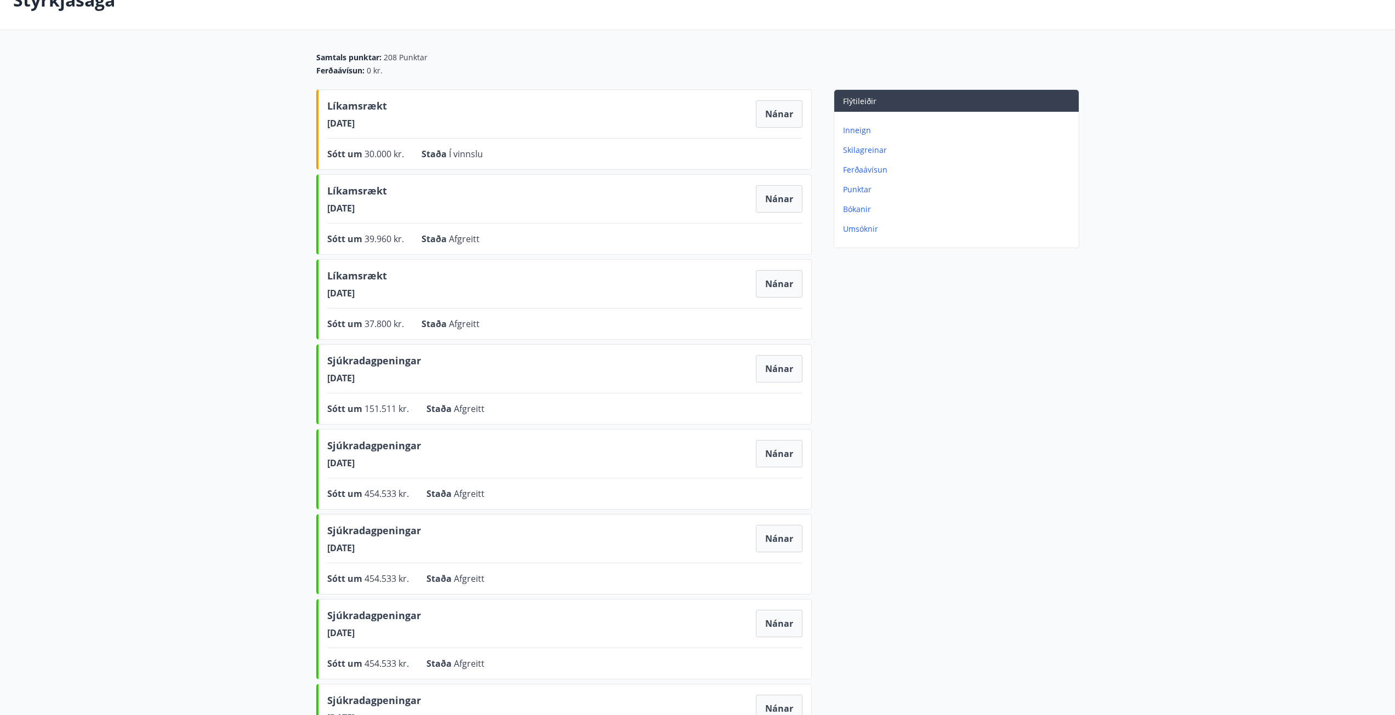
scroll to position [55, 0]
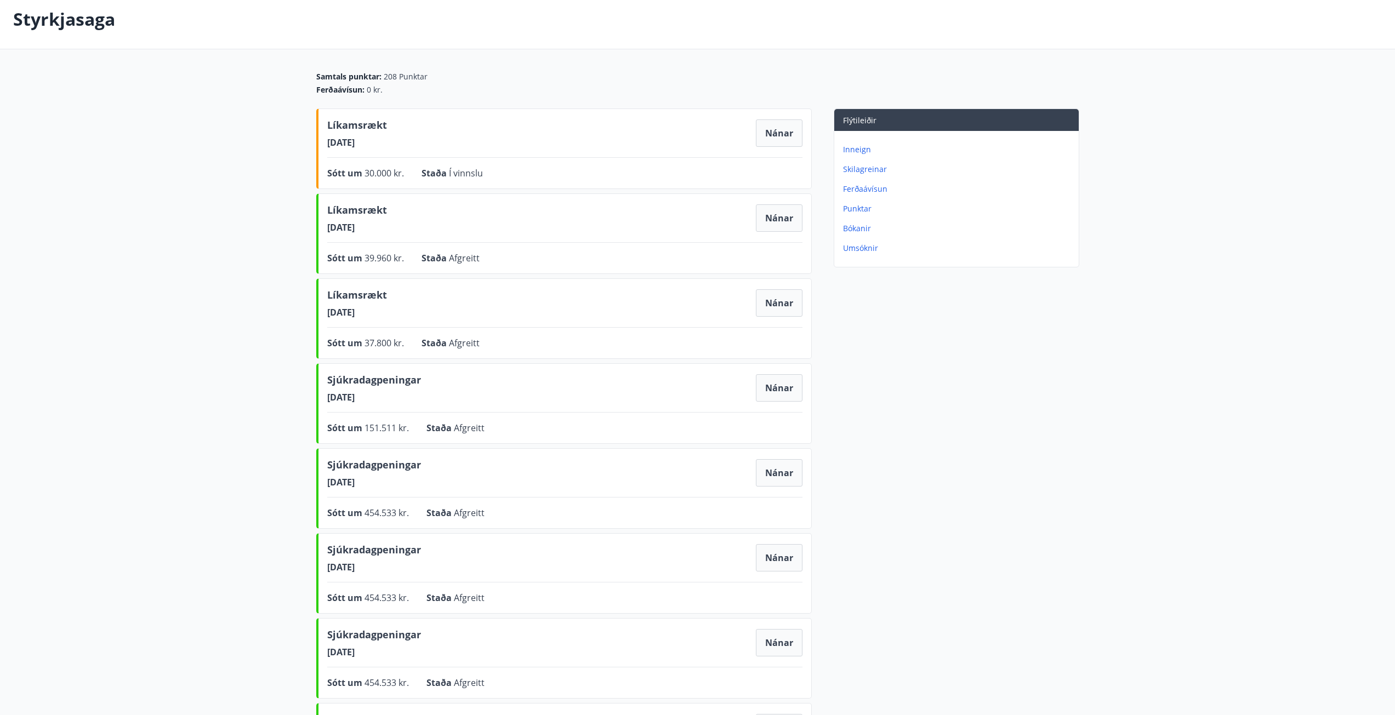
drag, startPoint x: 383, startPoint y: 229, endPoint x: 307, endPoint y: 226, distance: 75.1
click at [307, 226] on div "Samtals punktar : 208 Punktar Ferðaávísun : 0 kr. Líkamsrækt [DATE] Nánar Sótt …" at bounding box center [697, 514] width 789 height 887
click at [269, 240] on main "Styrkjasaga Samtals punktar : 208 Punktar Ferðaávísun : 0 kr. Líkamsrækt [DATE]…" at bounding box center [697, 474] width 1395 height 968
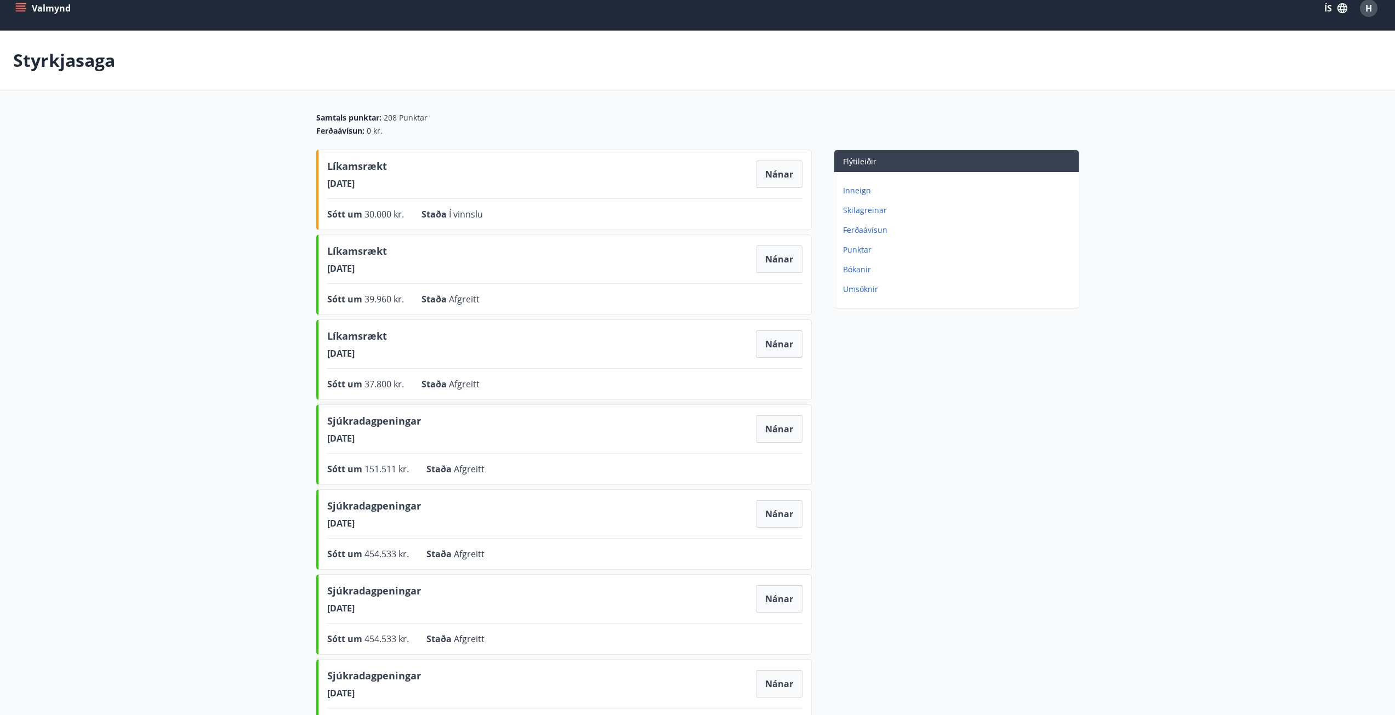
scroll to position [0, 0]
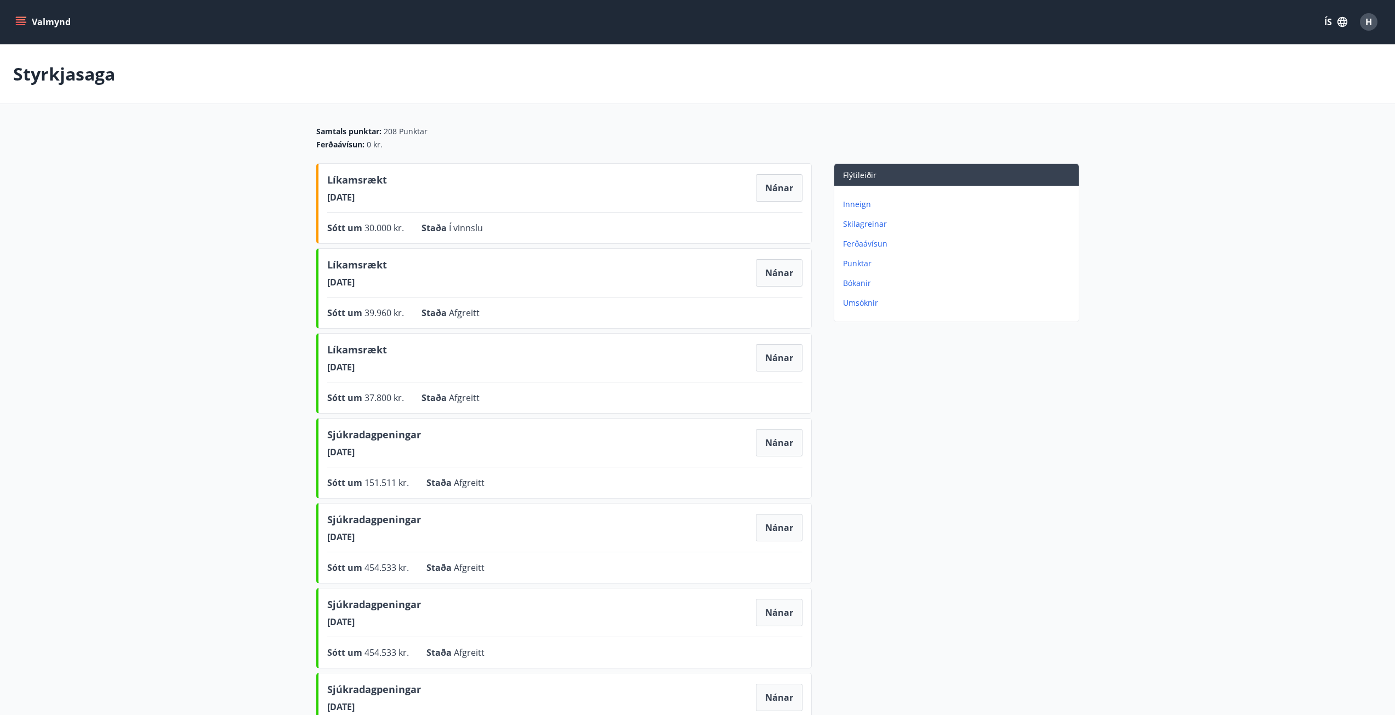
drag, startPoint x: 369, startPoint y: 283, endPoint x: 296, endPoint y: 289, distance: 73.6
click at [316, 286] on div "Líkamsrækt [DATE] Nánar Sótt um 39.960 kr. Staða Afgreitt Nánar" at bounding box center [563, 288] width 495 height 81
click at [376, 281] on span "[DATE]" at bounding box center [357, 282] width 60 height 12
drag, startPoint x: 376, startPoint y: 281, endPoint x: 322, endPoint y: 282, distance: 53.7
click at [322, 282] on div "Líkamsrækt [DATE] Nánar Sótt um 39.960 kr. Staða Afgreitt Nánar" at bounding box center [563, 288] width 495 height 81
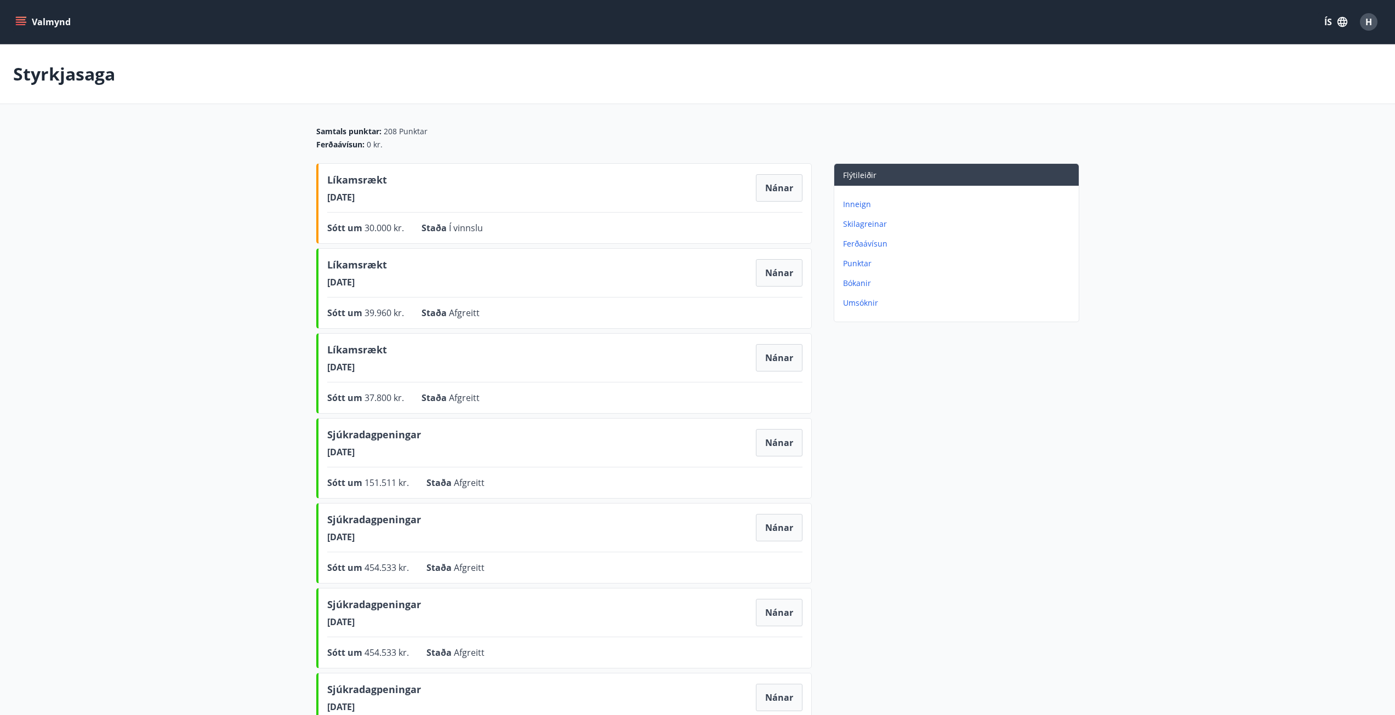
click at [277, 310] on main "Styrkjasaga Samtals punktar : 208 Punktar Ferðaávísun : 0 kr. Líkamsrækt [DATE]…" at bounding box center [697, 528] width 1395 height 968
